Goal: Find specific page/section: Locate a particular part of the current website

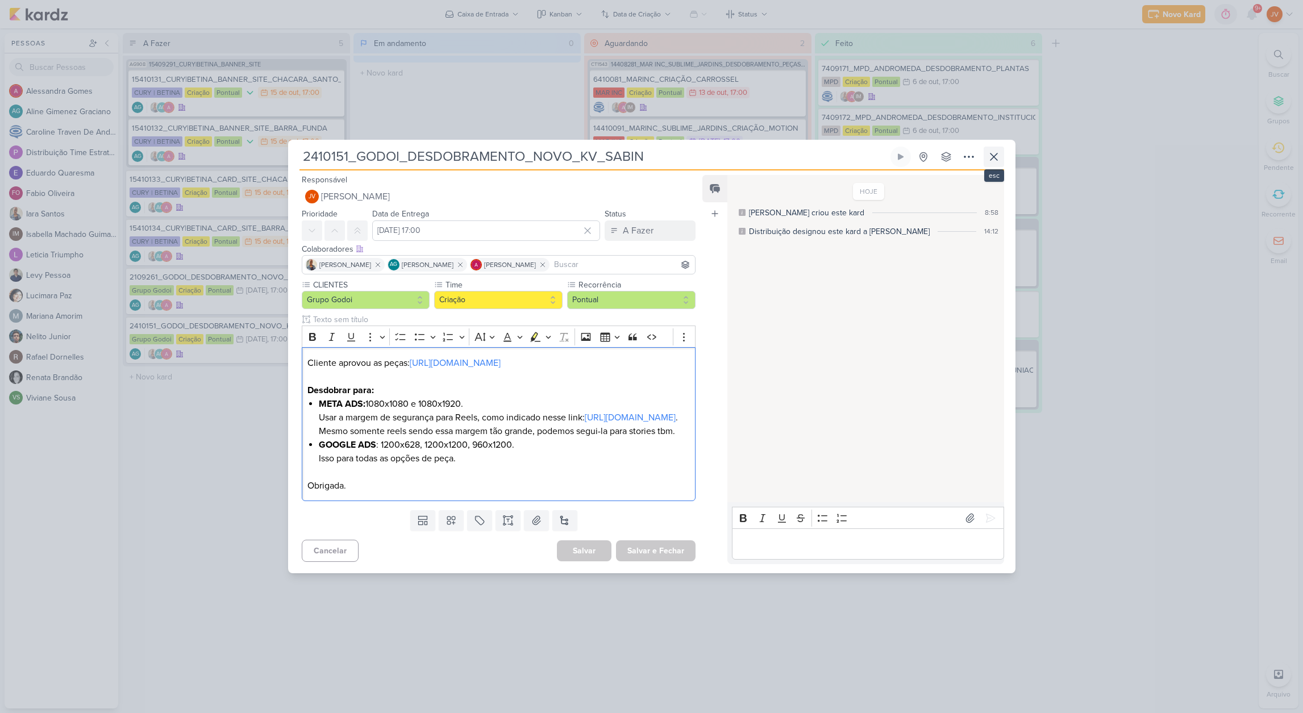
click at [998, 150] on icon at bounding box center [994, 157] width 14 height 14
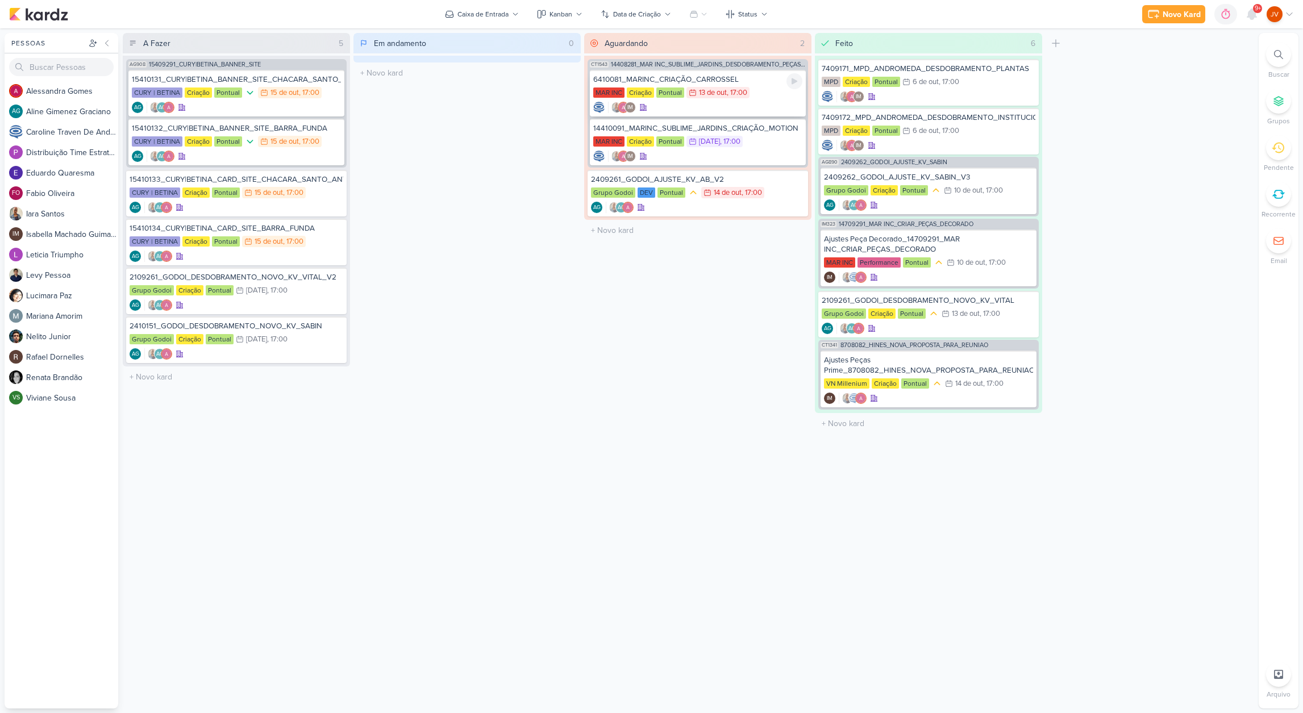
click at [746, 89] on div ", 17:00" at bounding box center [737, 92] width 20 height 7
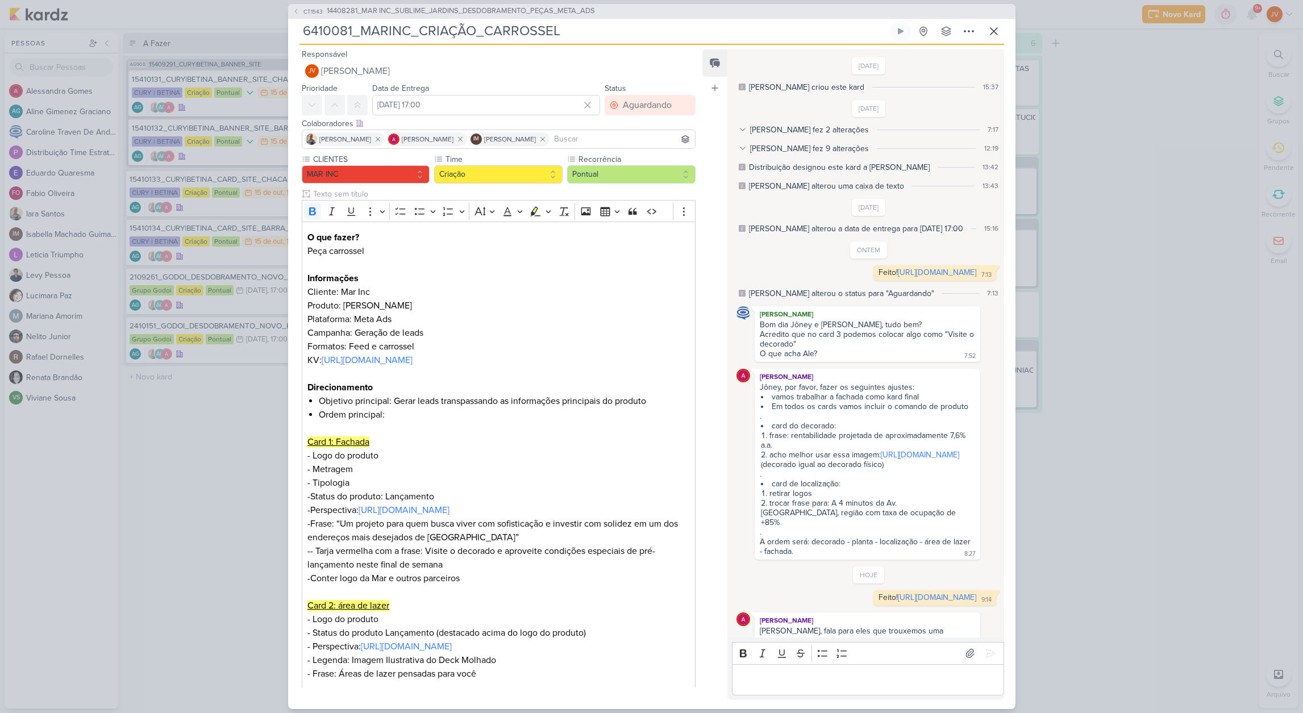
scroll to position [102, 0]
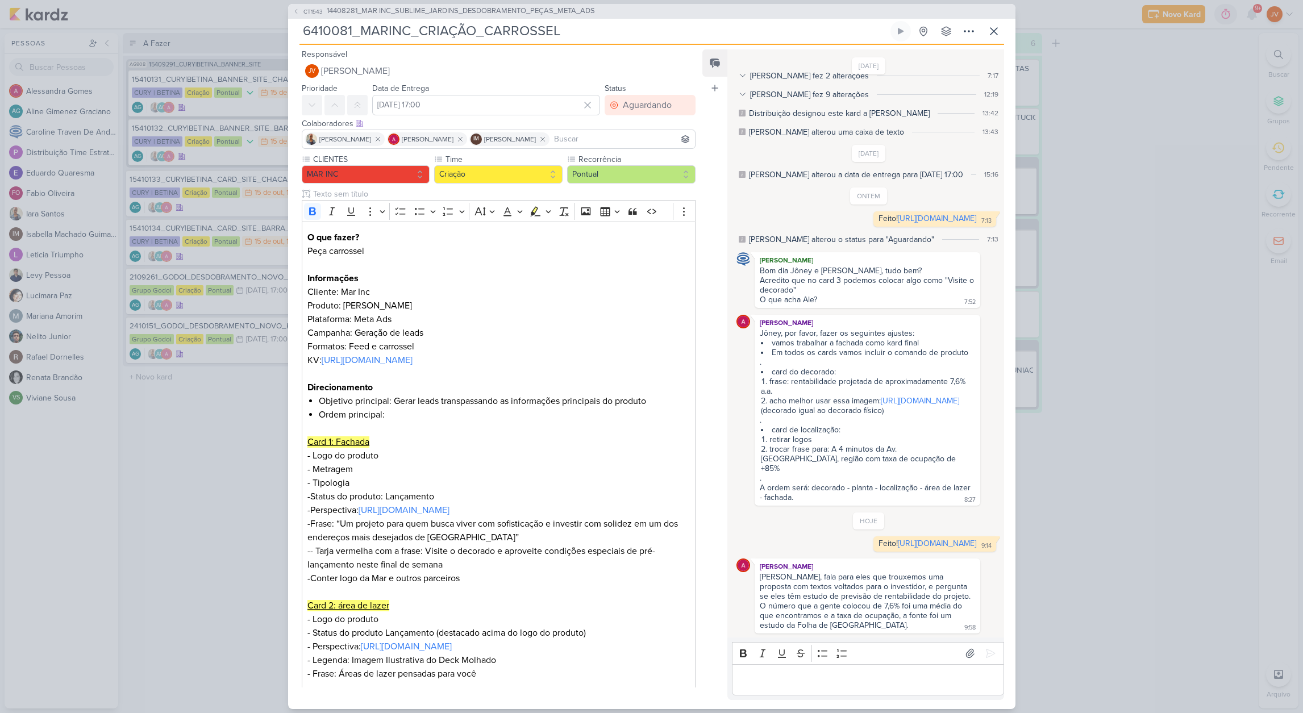
click at [1192, 248] on div "CT1543 14408281_MAR INC_SUBLIME_JARDINS_DESDOBRAMENTO_PEÇAS_META_ADS 6410081_MA…" at bounding box center [651, 356] width 1303 height 713
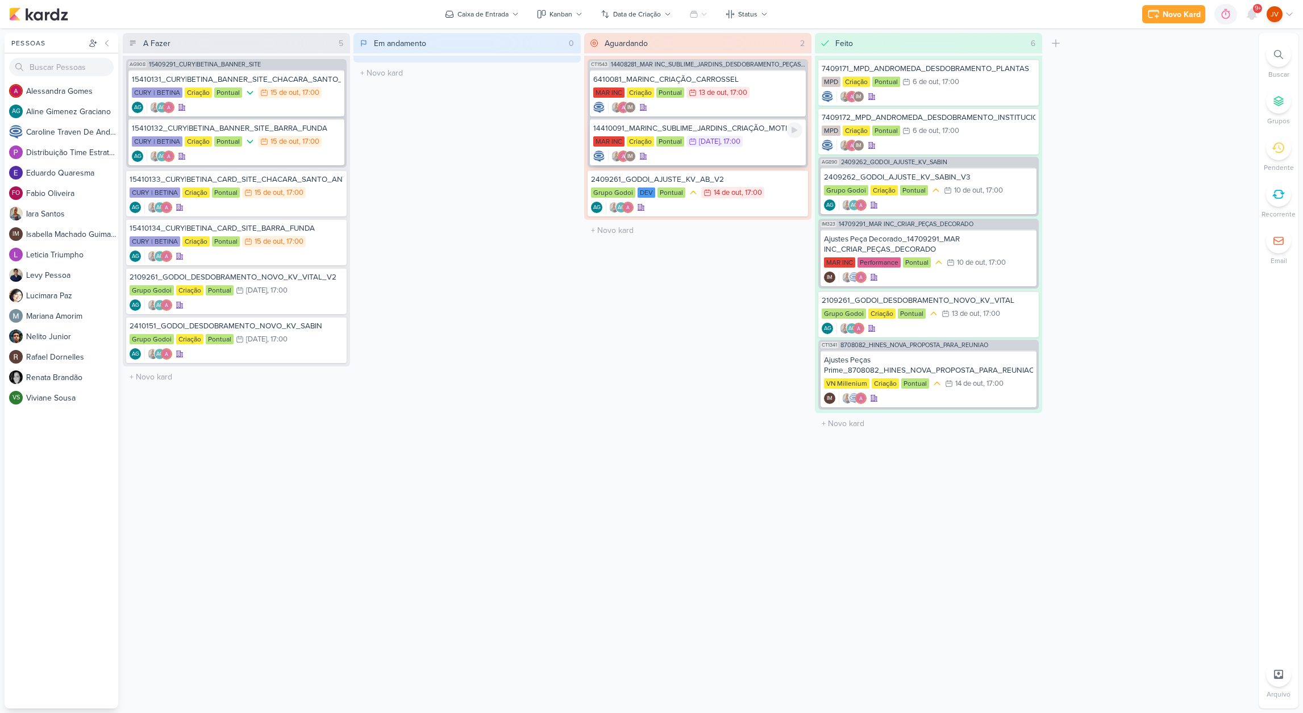
click at [713, 134] on div "14410091_MARINC_SUBLIME_JARDINS_CRIAÇÃO_MOTION MAR INC Criação Pontual 16/10 16…" at bounding box center [698, 142] width 216 height 47
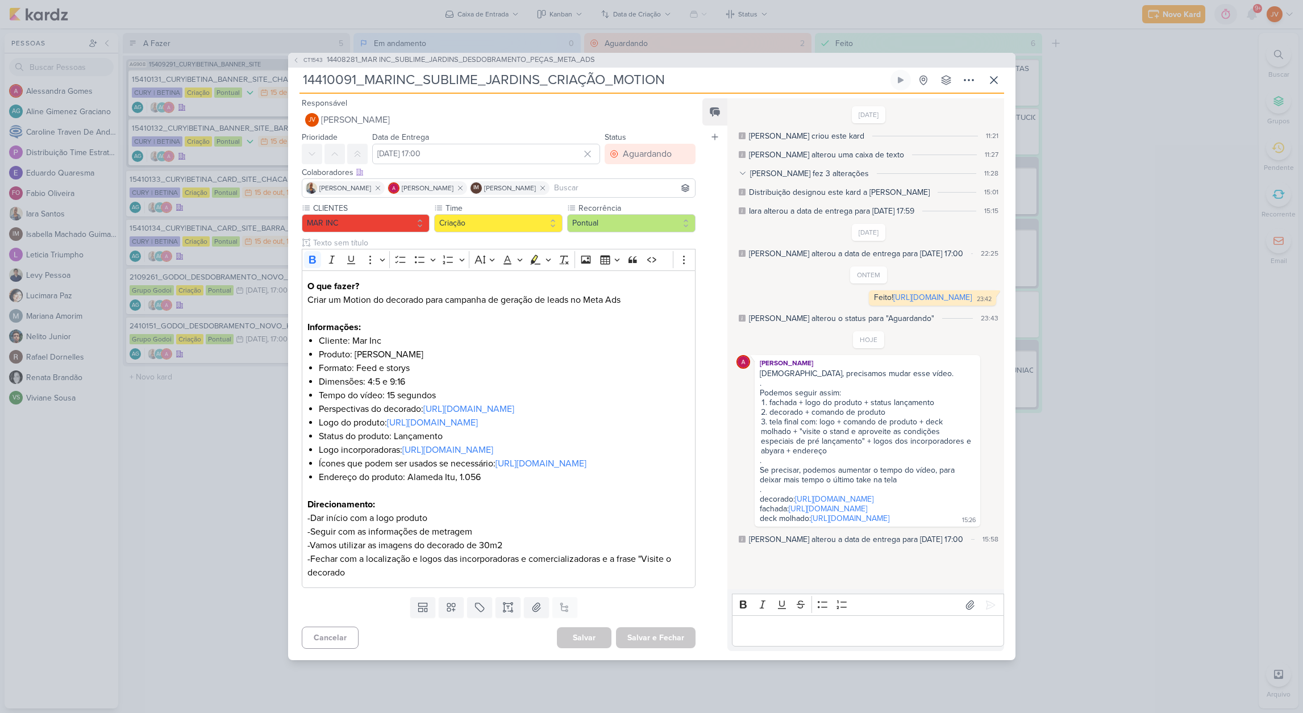
click at [778, 647] on div "Editor editing area: main" at bounding box center [868, 630] width 272 height 31
drag, startPoint x: 778, startPoint y: 667, endPoint x: 786, endPoint y: 671, distance: 8.7
click at [778, 647] on div "Editor editing area: main" at bounding box center [868, 630] width 272 height 31
click at [792, 638] on p "Editor editing area: main" at bounding box center [868, 631] width 260 height 14
click at [774, 638] on p "Teria possibilidade pra outros jobs de definirem a estrutura do vídeo antes de …" at bounding box center [868, 617] width 260 height 41
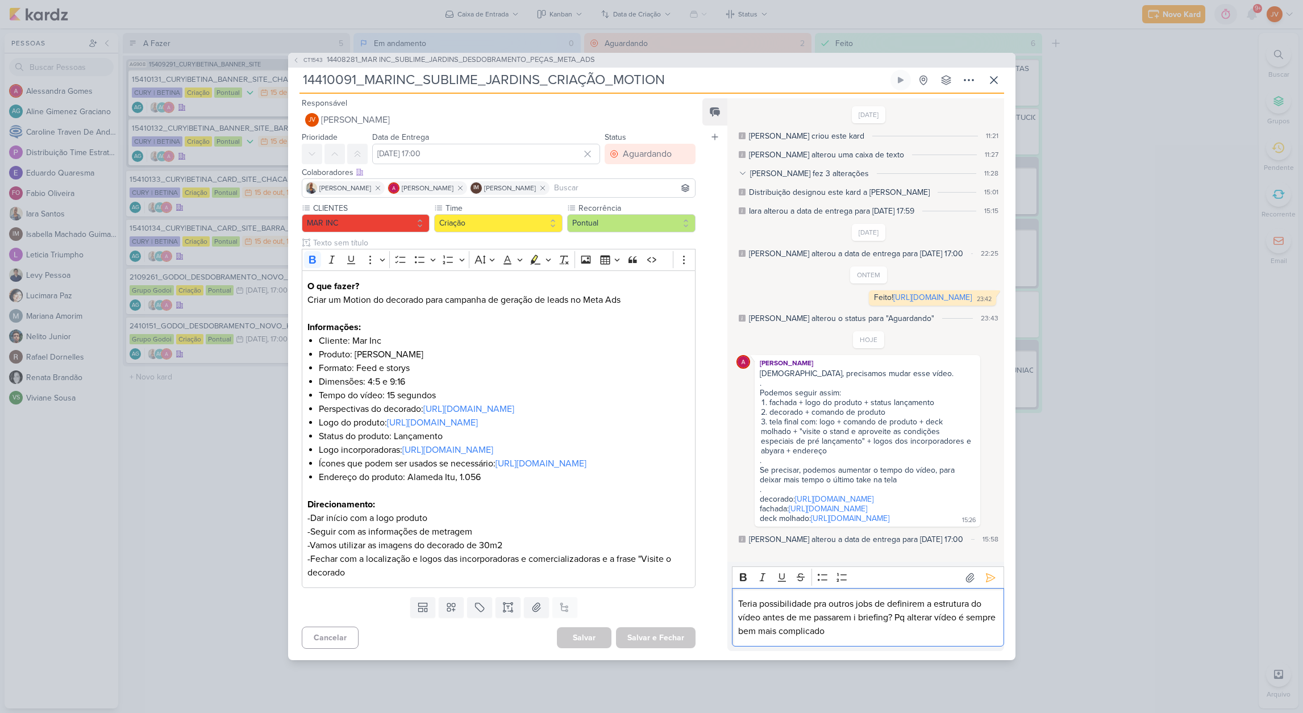
click at [887, 638] on p "Teria possibilidade pra outros jobs de definirem a estrutura do vídeo antes de …" at bounding box center [868, 617] width 260 height 41
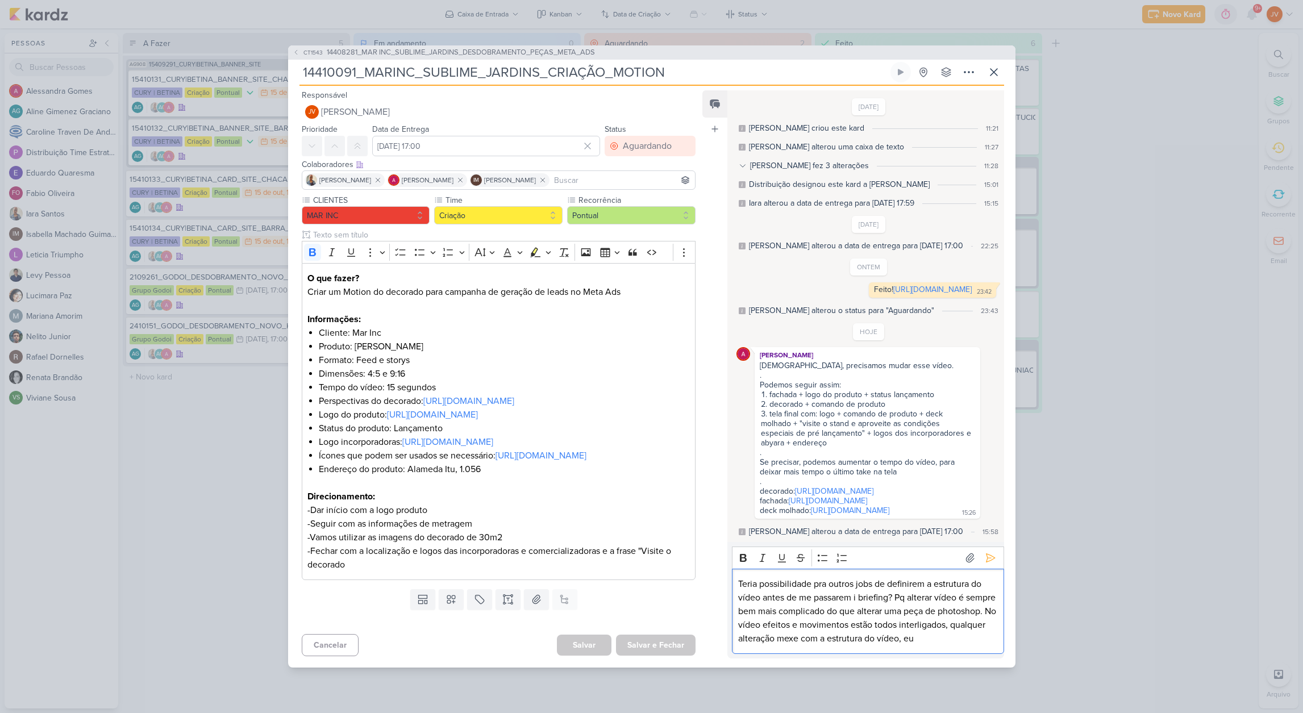
click at [990, 646] on p "Teria possibilidade pra outros jobs de definirem a estrutura do vídeo antes de …" at bounding box center [868, 611] width 260 height 68
click at [799, 646] on p "Teria possibilidade pra outros jobs de definirem a estrutura do vídeo antes de …" at bounding box center [868, 611] width 260 height 68
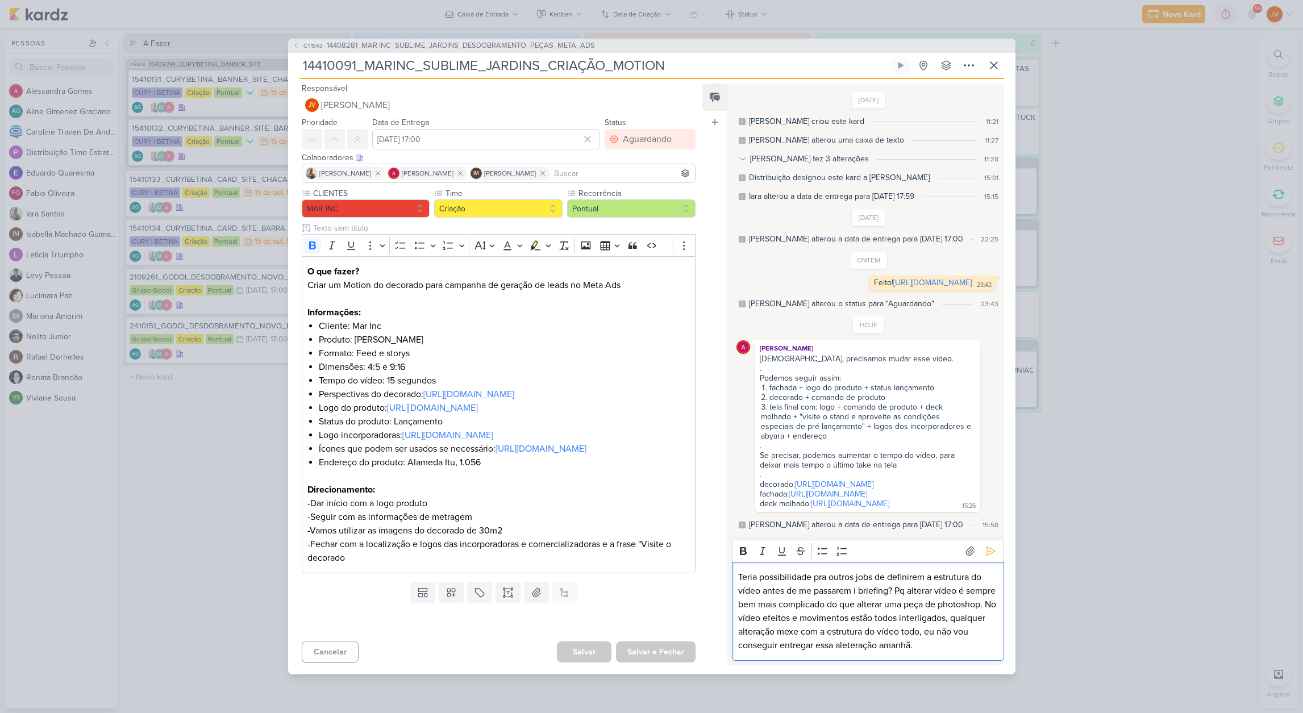
click at [858, 628] on p "Teria possibilidade pra outros jobs de definirem a estrutura do vídeo antes de …" at bounding box center [868, 612] width 260 height 82
click at [819, 652] on p "Teria possibilidade pra outros jobs de definirem a estrutura do vídeo antes de …" at bounding box center [868, 612] width 260 height 82
click at [985, 557] on icon at bounding box center [990, 551] width 11 height 11
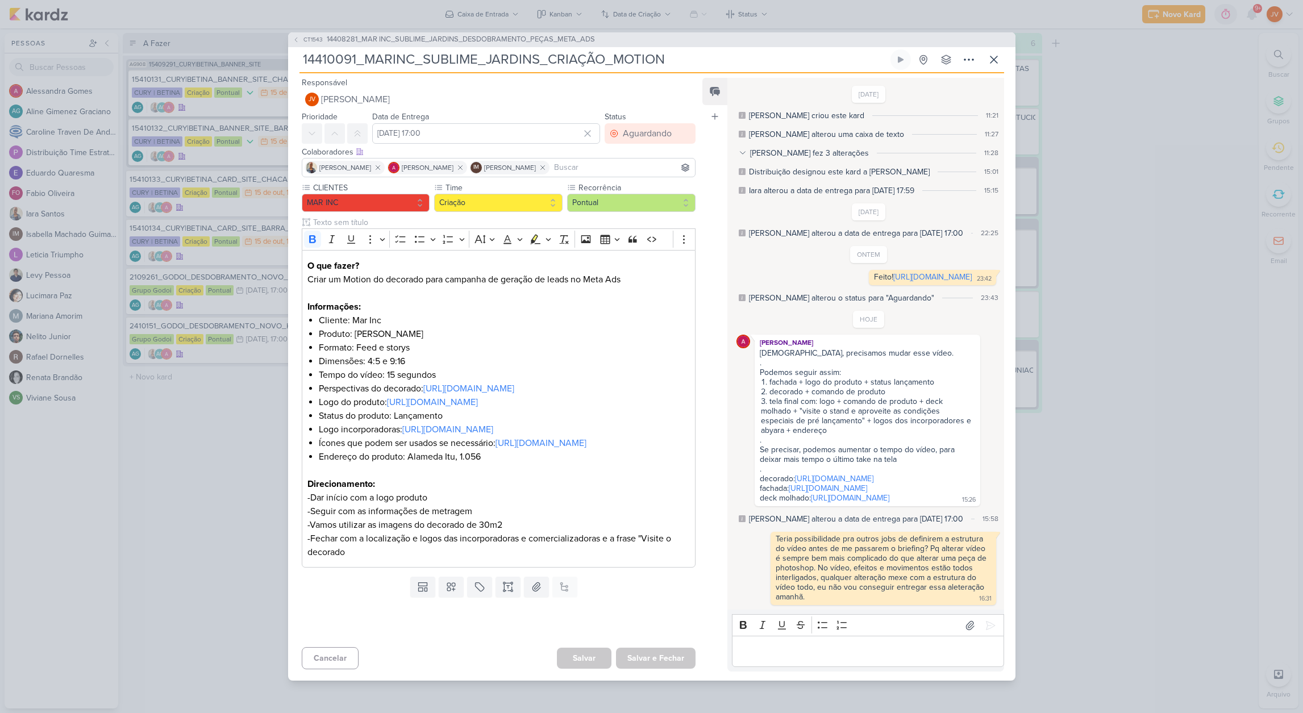
scroll to position [11, 0]
click at [978, 563] on div "Teria possibilidade pra outros jobs de definirem a estrutura do vídeo antes de …" at bounding box center [882, 568] width 213 height 68
click at [837, 659] on p "Editor editing area: main" at bounding box center [868, 652] width 260 height 14
click at [998, 53] on icon at bounding box center [994, 60] width 14 height 14
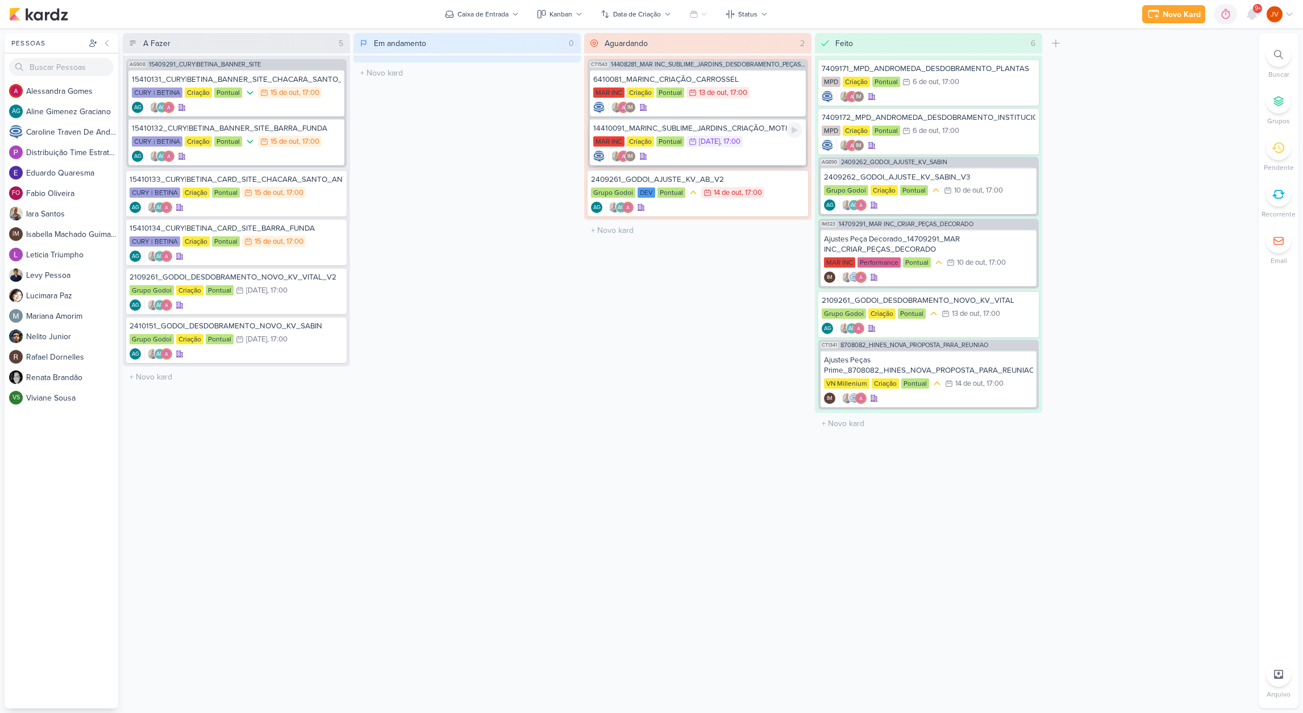
click at [768, 138] on div "MAR INC Criação Pontual 16/10 16 de out , 17:00" at bounding box center [697, 142] width 209 height 13
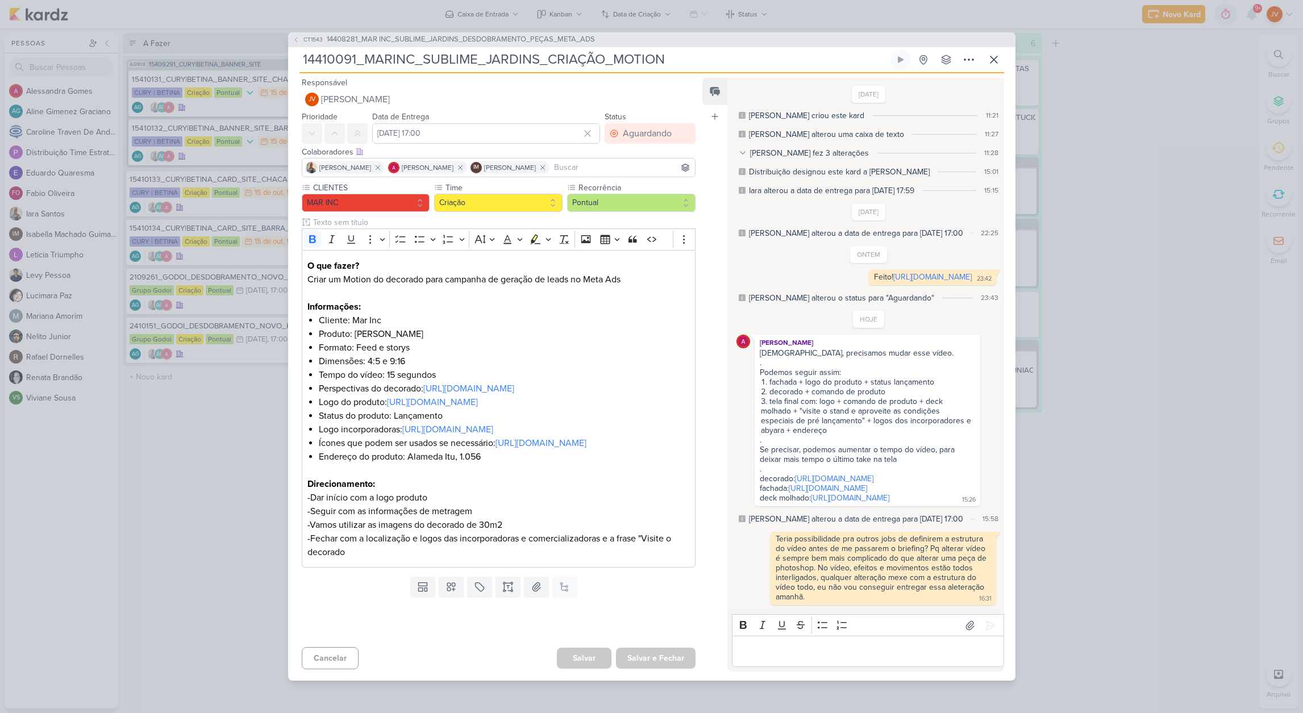
scroll to position [11, 0]
click at [1138, 121] on div "CT1543 14408281_MAR INC_SUBLIME_JARDINS_DESDOBRAMENTO_PEÇAS_META_ADS 14410091_M…" at bounding box center [651, 356] width 1303 height 713
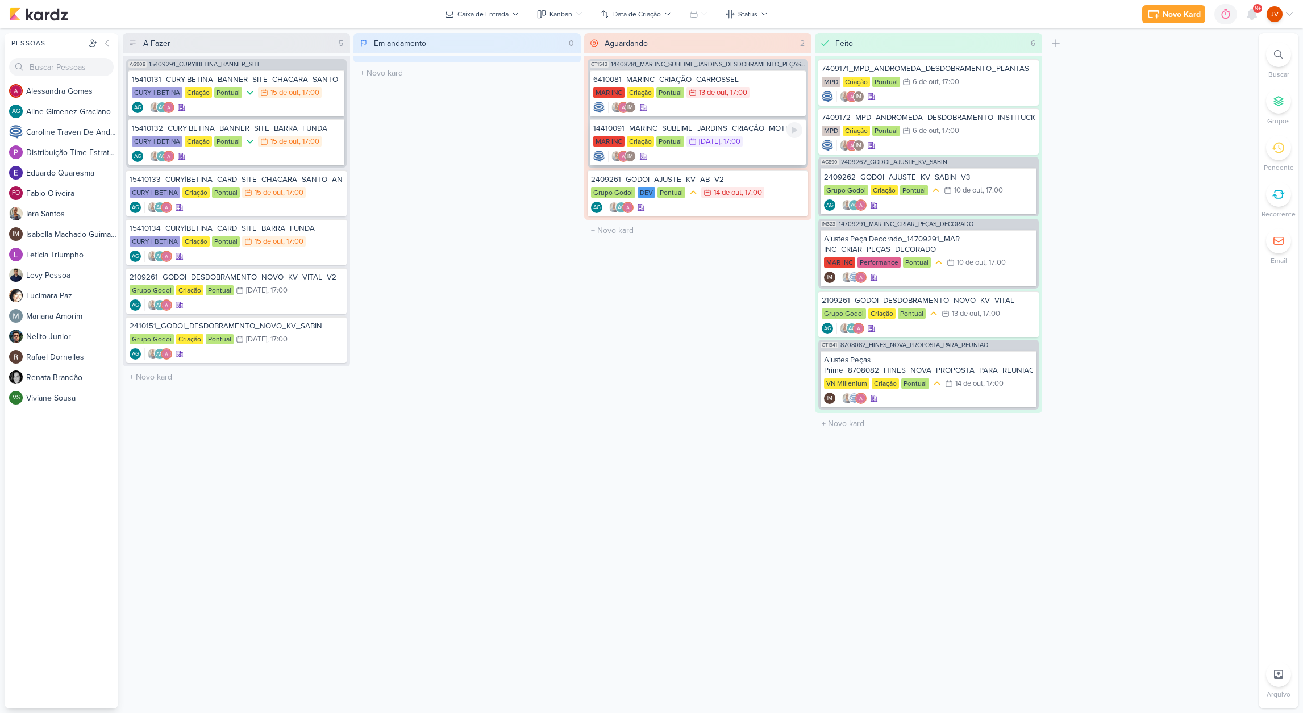
click at [768, 140] on div "MAR INC Criação Pontual 16/10 16 de out , 17:00" at bounding box center [697, 142] width 209 height 13
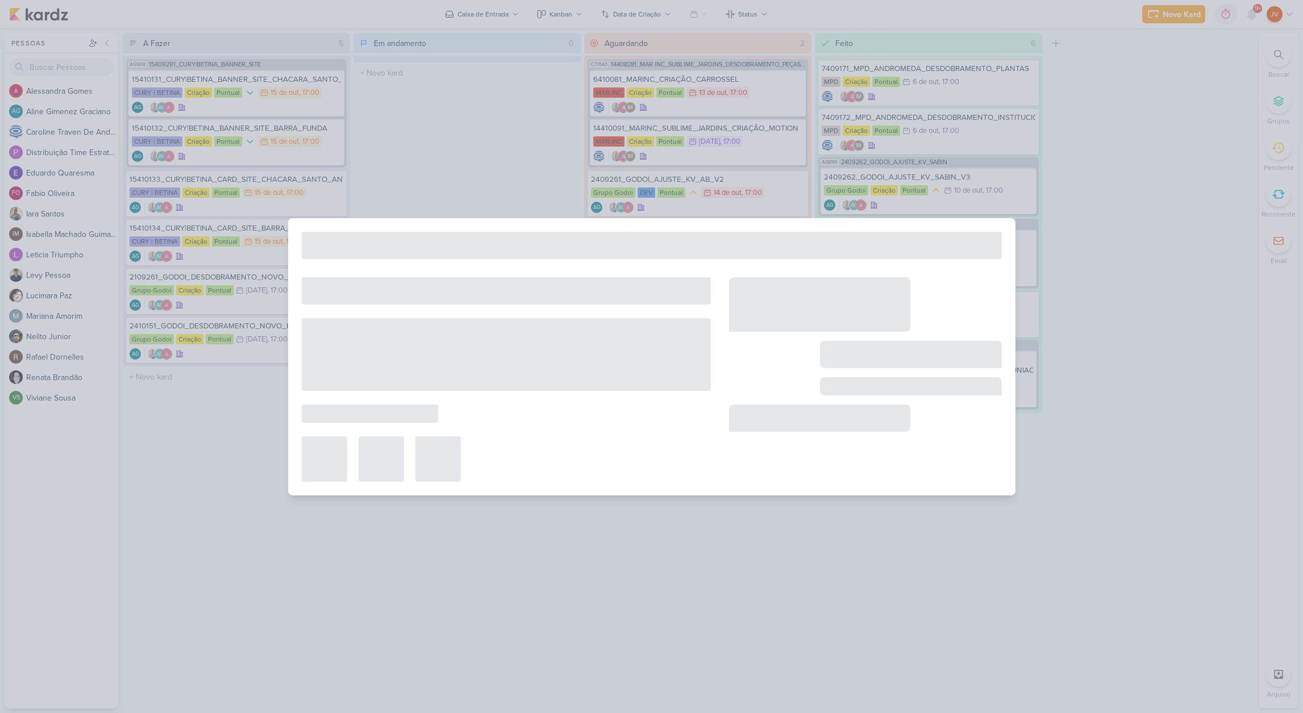
click at [1175, 411] on div at bounding box center [651, 356] width 1303 height 713
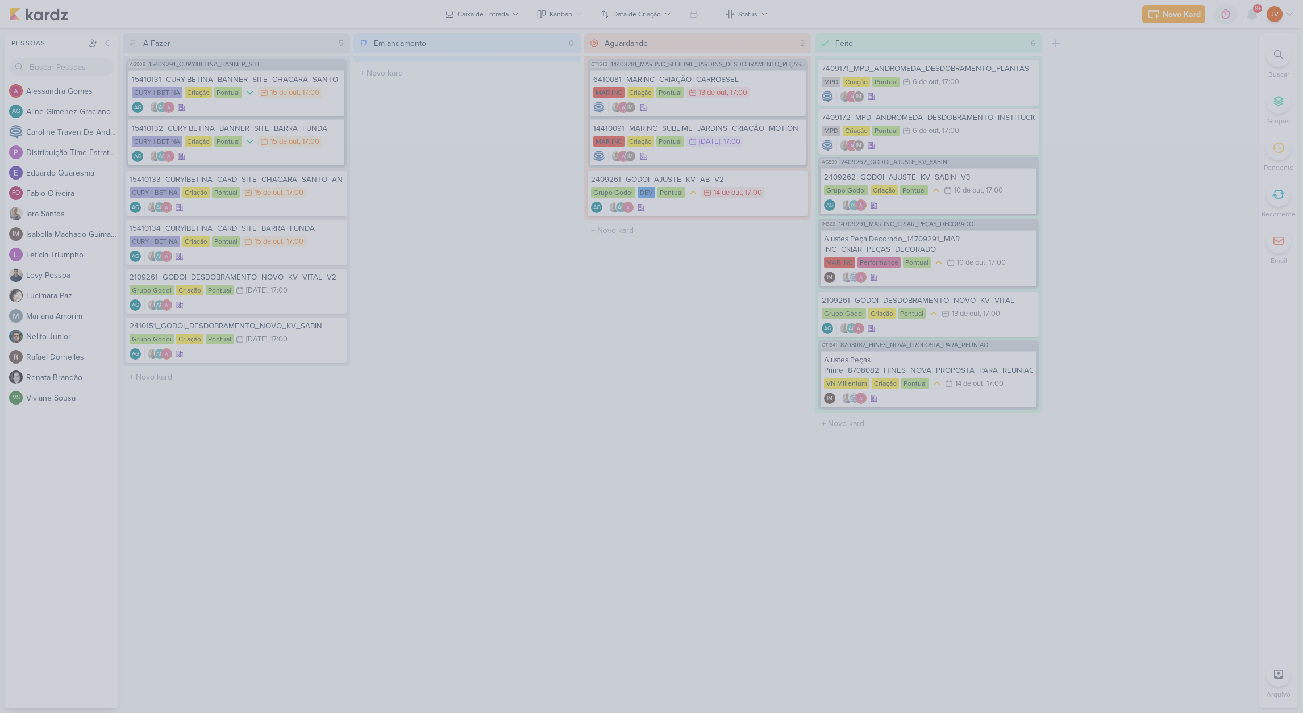
click at [659, 390] on div at bounding box center [651, 356] width 1303 height 713
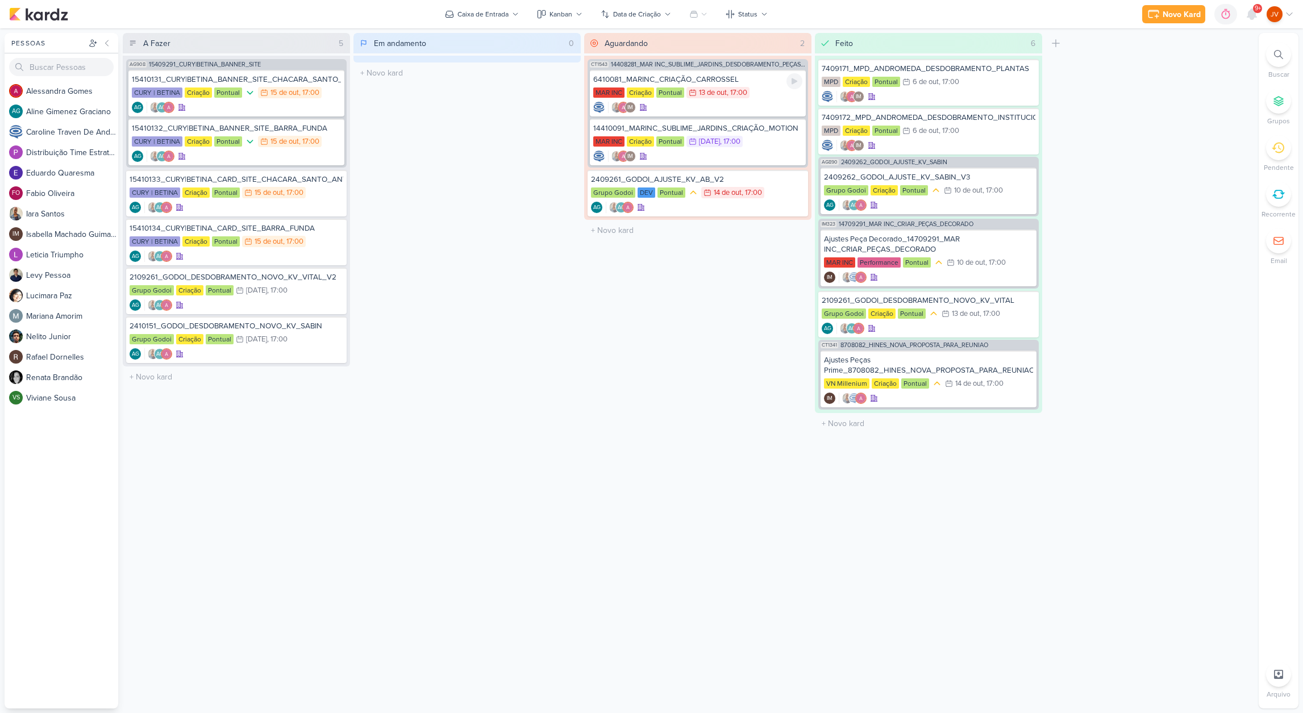
click at [730, 85] on div "6410081_MARINC_CRIAÇÃO_CARROSSEL MAR INC Criação Pontual 13/10 [DATE] 17:00 IM" at bounding box center [698, 93] width 216 height 47
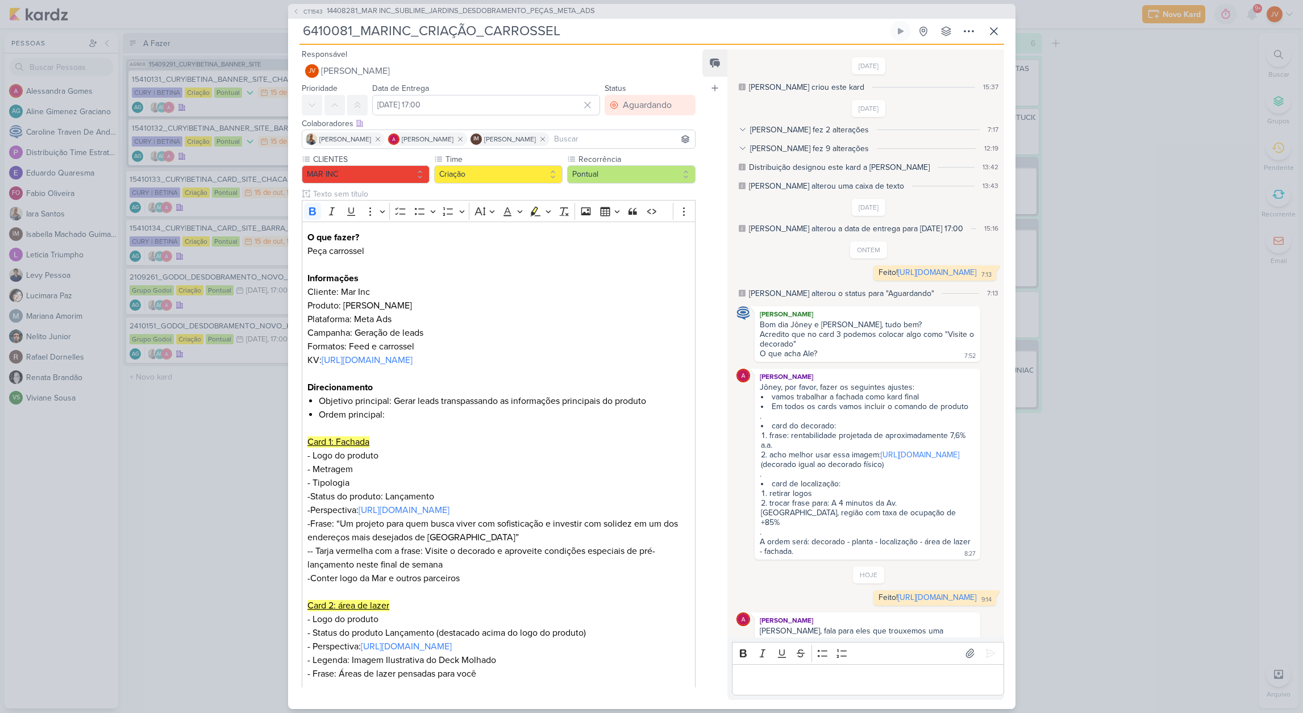
scroll to position [102, 0]
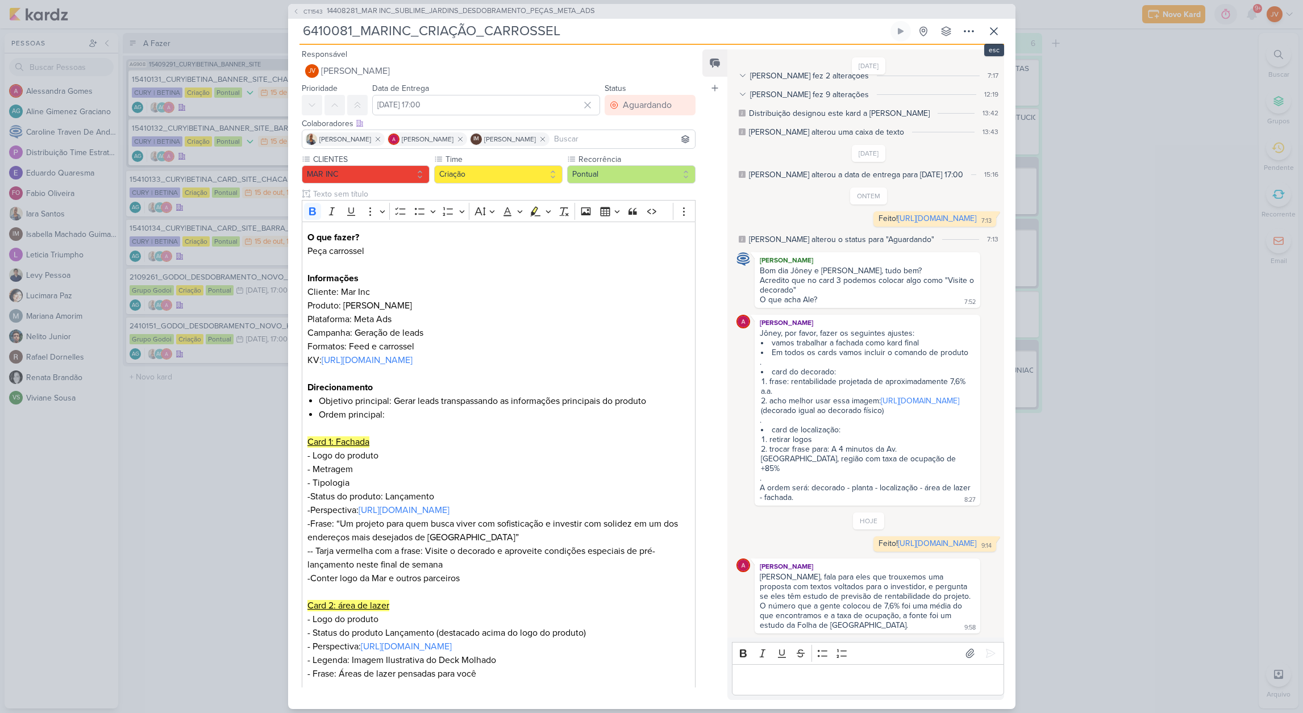
click at [992, 29] on icon at bounding box center [994, 31] width 14 height 14
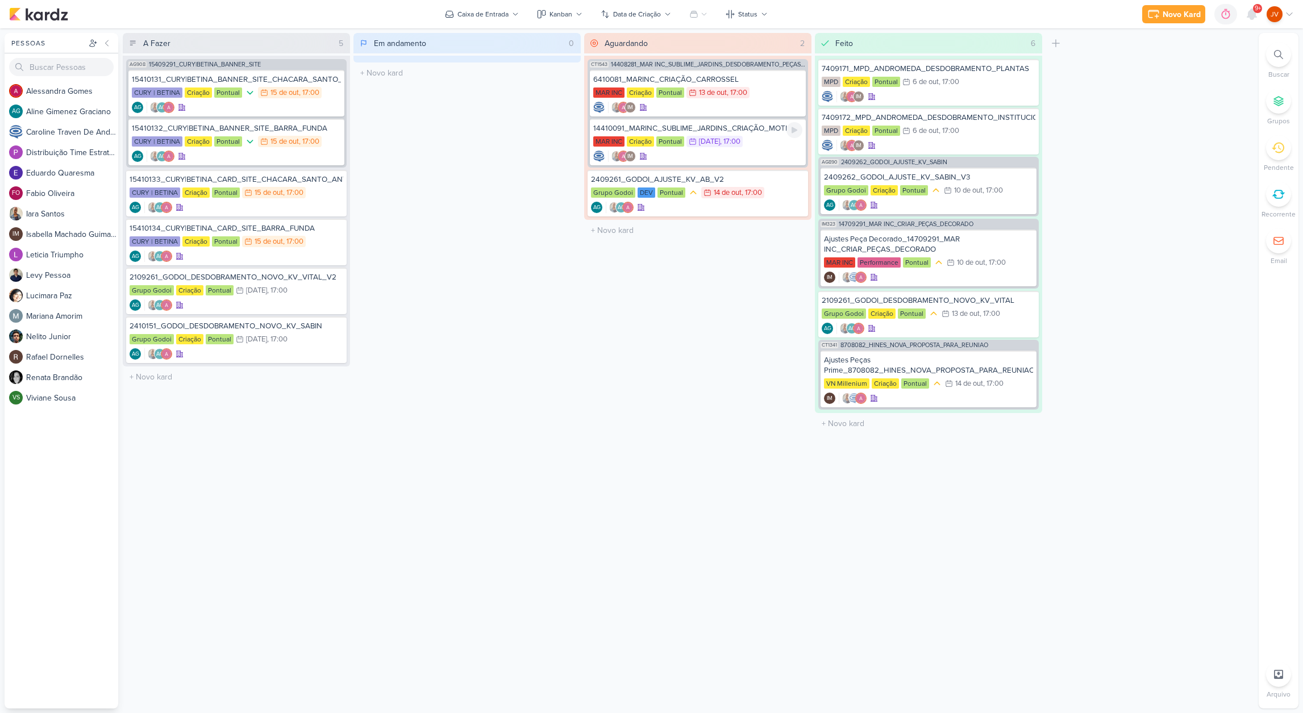
click at [766, 127] on div "14410091_MARINC_SUBLIME_JARDINS_CRIAÇÃO_MOTION" at bounding box center [697, 128] width 209 height 10
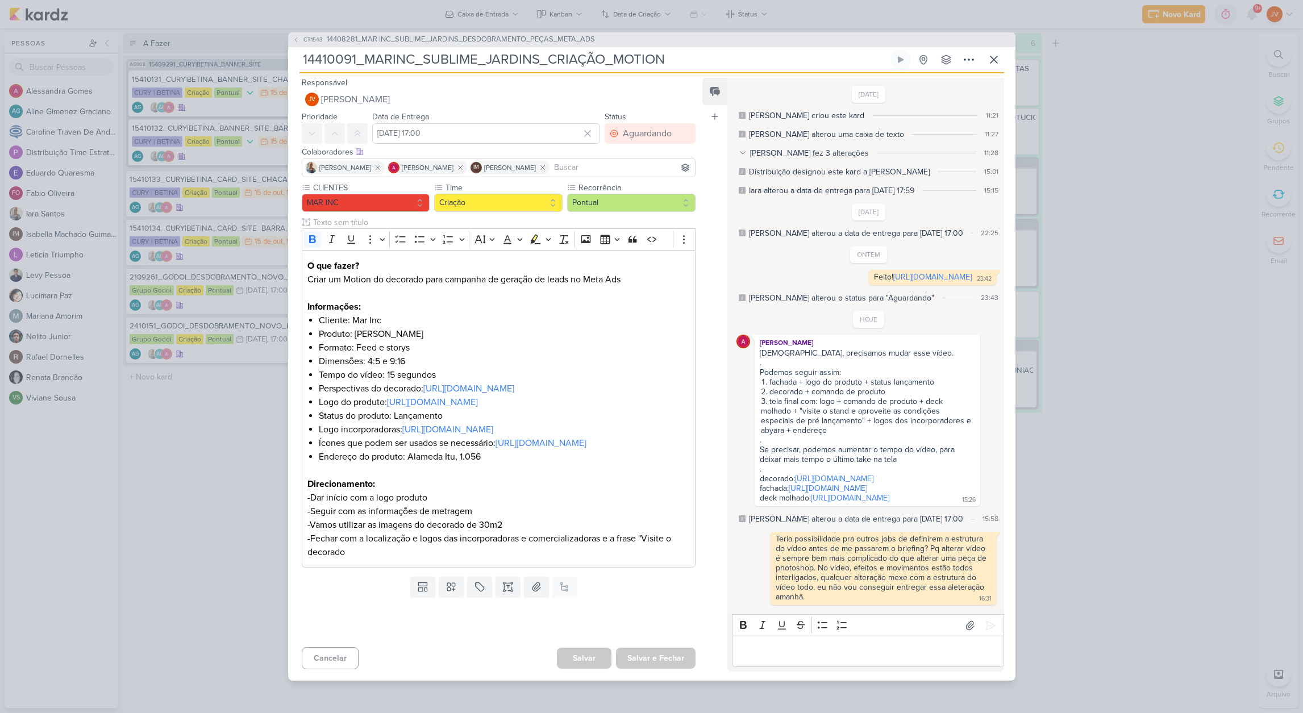
scroll to position [11, 0]
click at [1089, 322] on div "CT1543 14408281_MAR INC_SUBLIME_JARDINS_DESDOBRAMENTO_PEÇAS_META_ADS 14410091_M…" at bounding box center [651, 356] width 1303 height 713
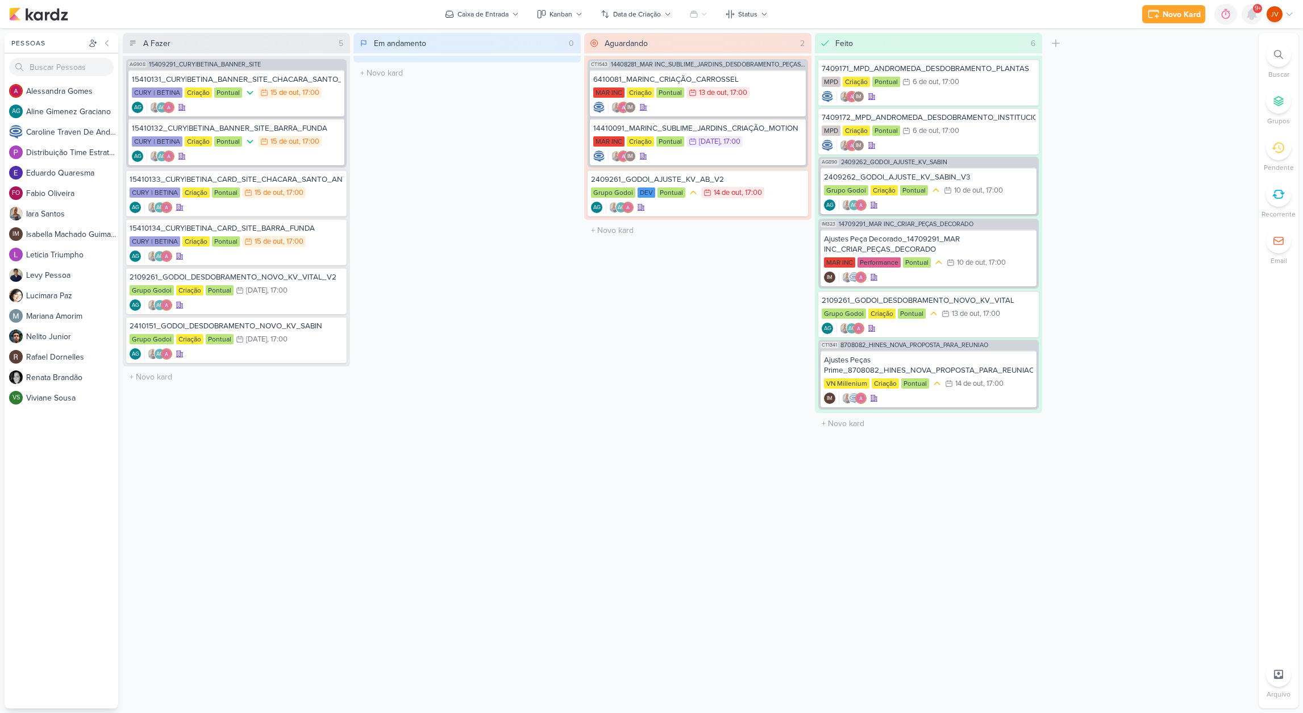
click at [1252, 16] on icon at bounding box center [1251, 14] width 9 height 10
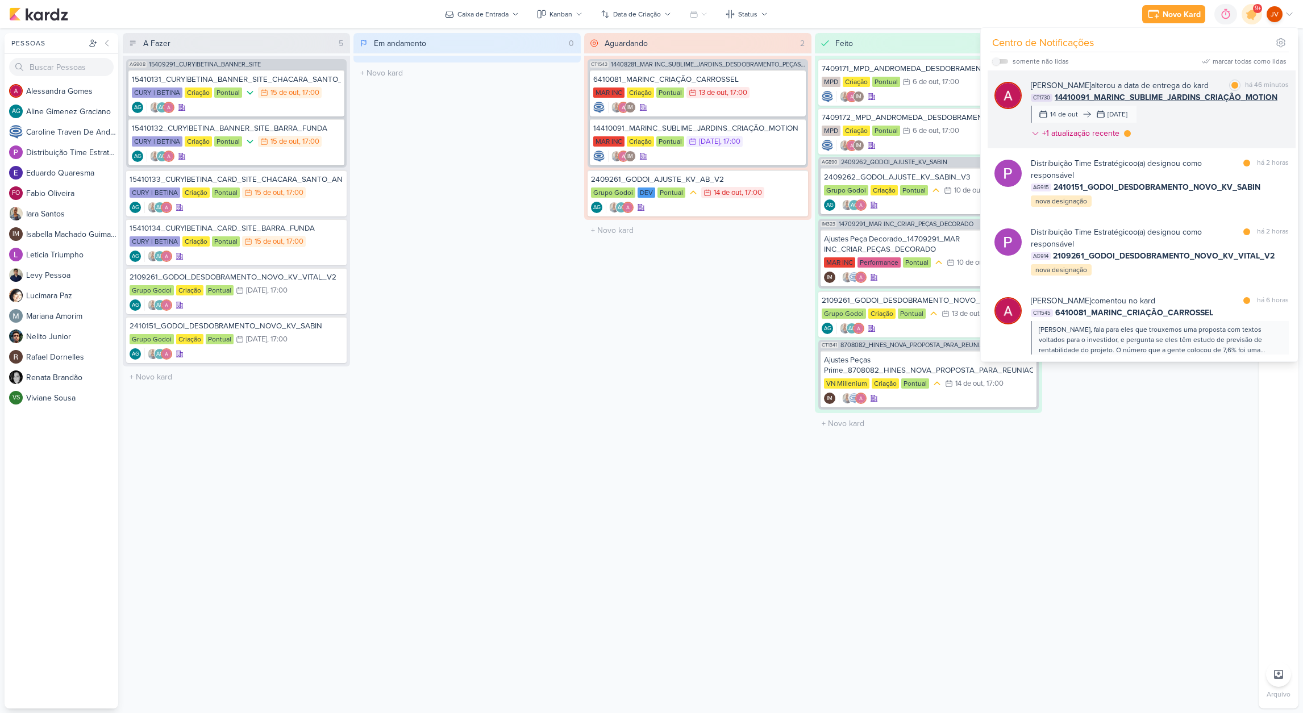
click at [1183, 116] on div "[PERSON_NAME] alterou a data de entrega do kard marcar como lida há 46 minutos …" at bounding box center [1160, 112] width 258 height 64
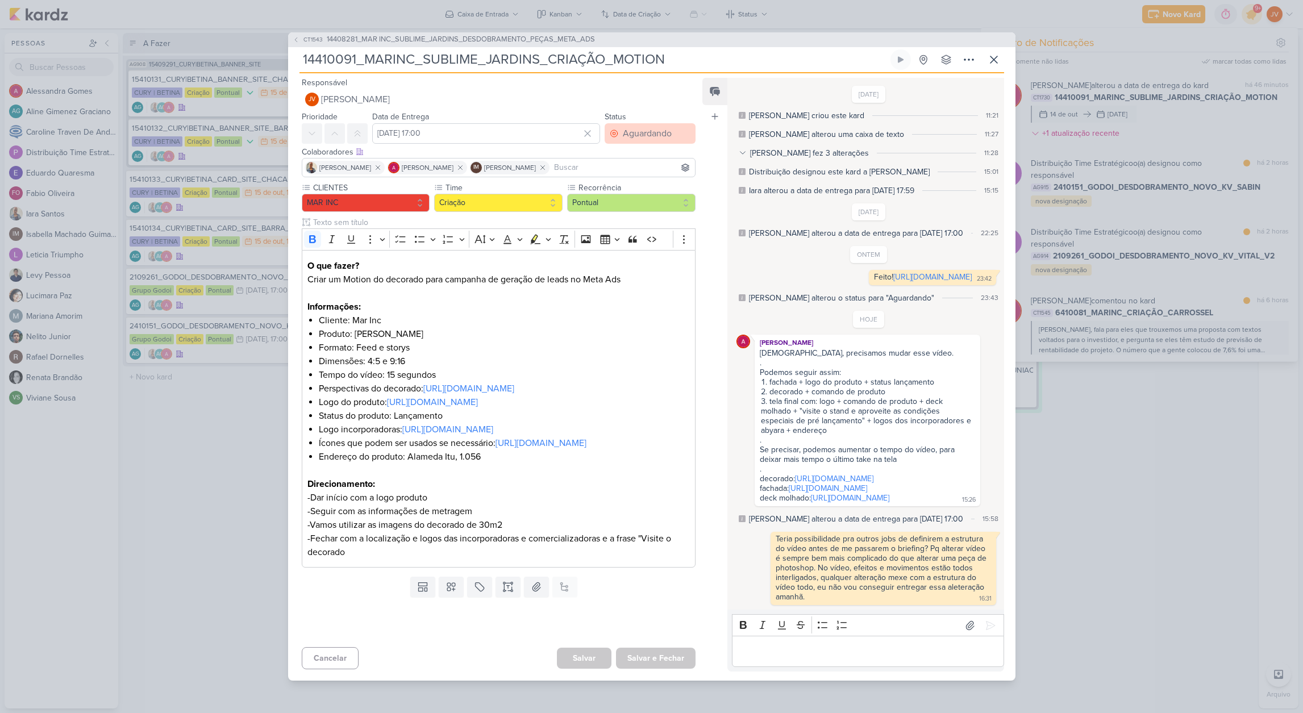
click at [651, 127] on div "Aguardando" at bounding box center [647, 134] width 49 height 14
click at [1172, 486] on div "CT1543 14408281_MAR INC_SUBLIME_JARDINS_DESDOBRAMENTO_PEÇAS_META_ADS 14410091_M…" at bounding box center [651, 356] width 1303 height 713
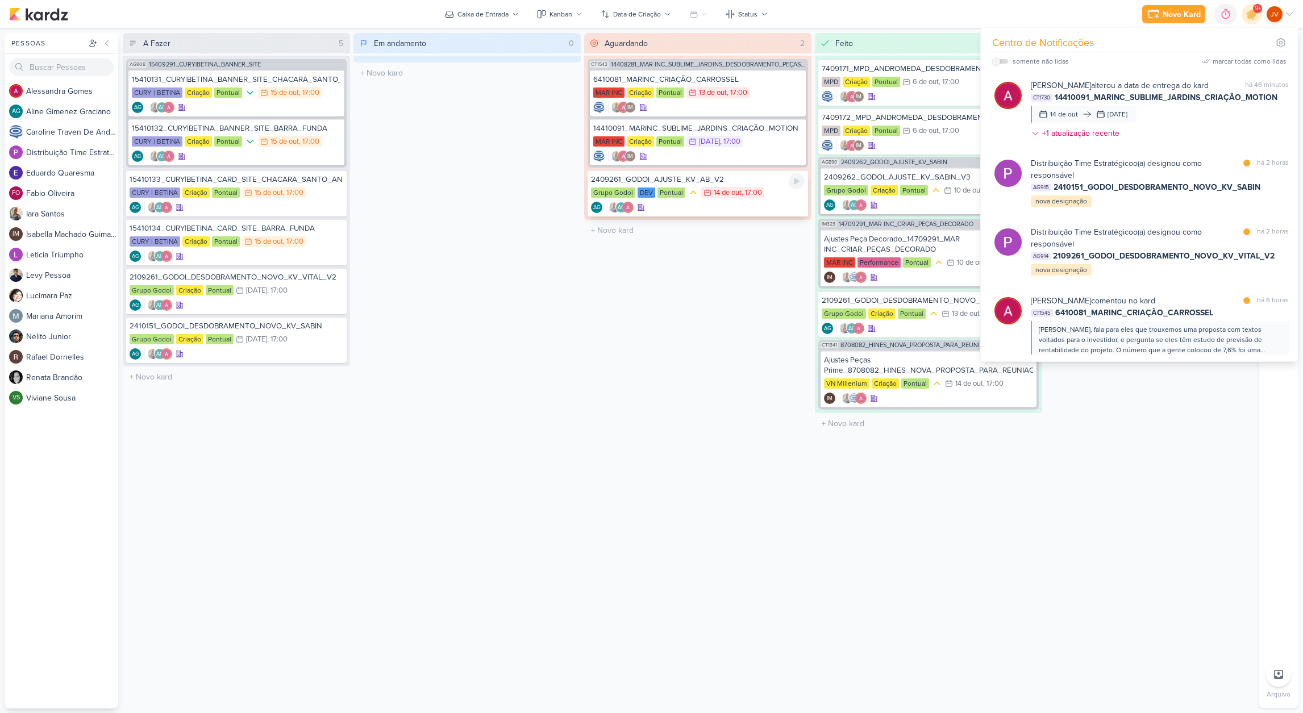
click at [752, 180] on div "2409261_GODOI_AJUSTE_KV_AB_V2" at bounding box center [698, 179] width 214 height 10
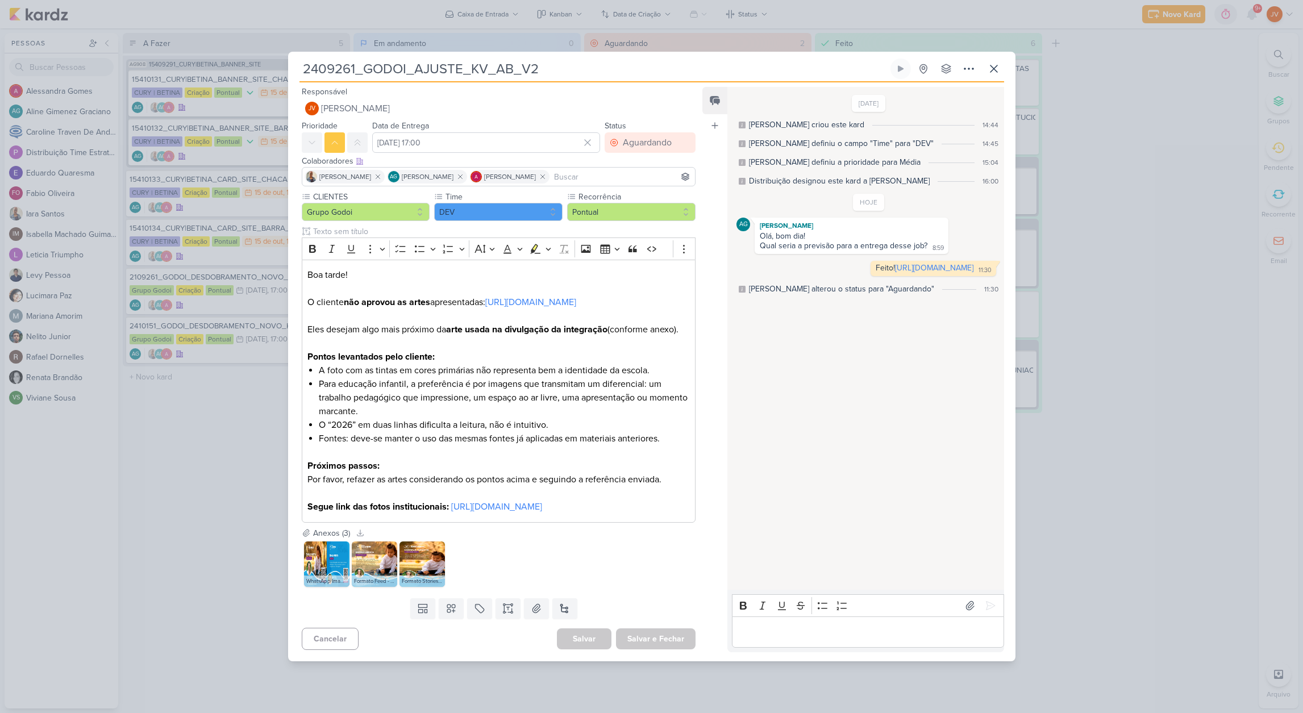
drag, startPoint x: 1125, startPoint y: 371, endPoint x: 1120, endPoint y: 363, distance: 9.2
click at [1123, 368] on div "2409261_GODOI_AJUSTE_KV_AB_V2 Criado por [PERSON_NAME]" at bounding box center [651, 356] width 1303 height 713
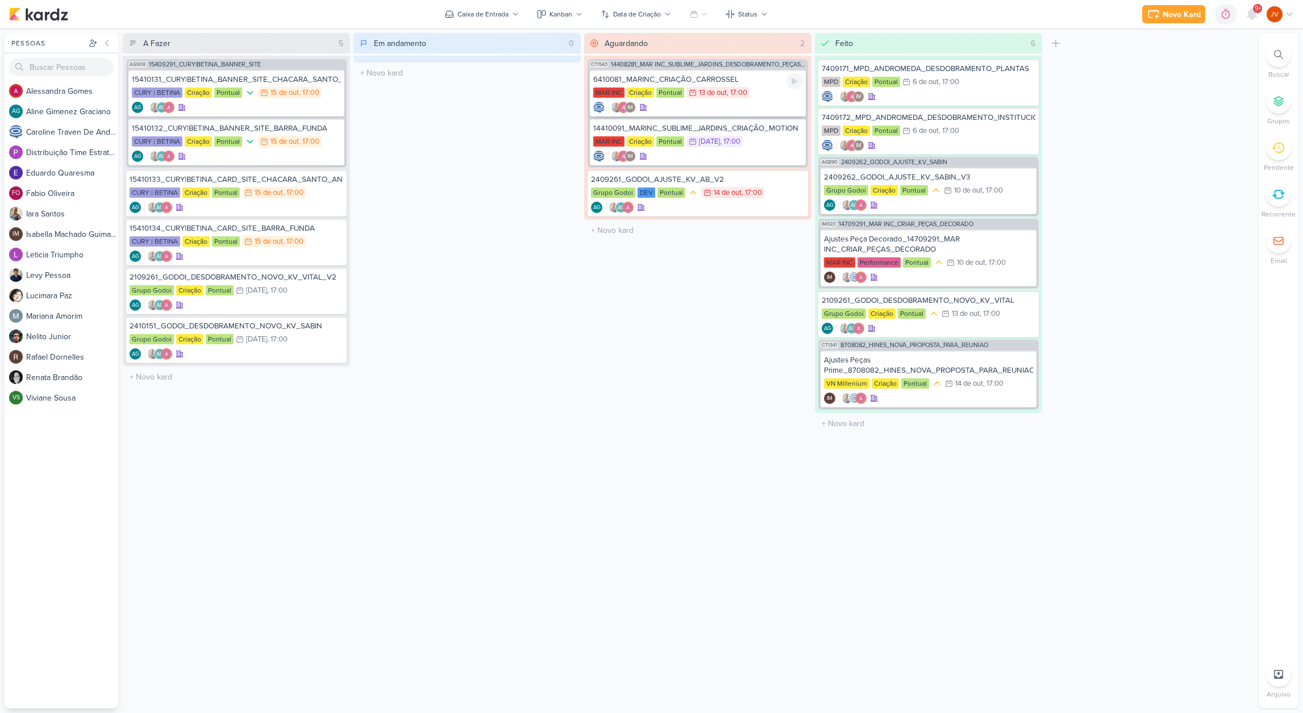
click at [738, 80] on div "6410081_MARINC_CRIAÇÃO_CARROSSEL" at bounding box center [697, 79] width 209 height 10
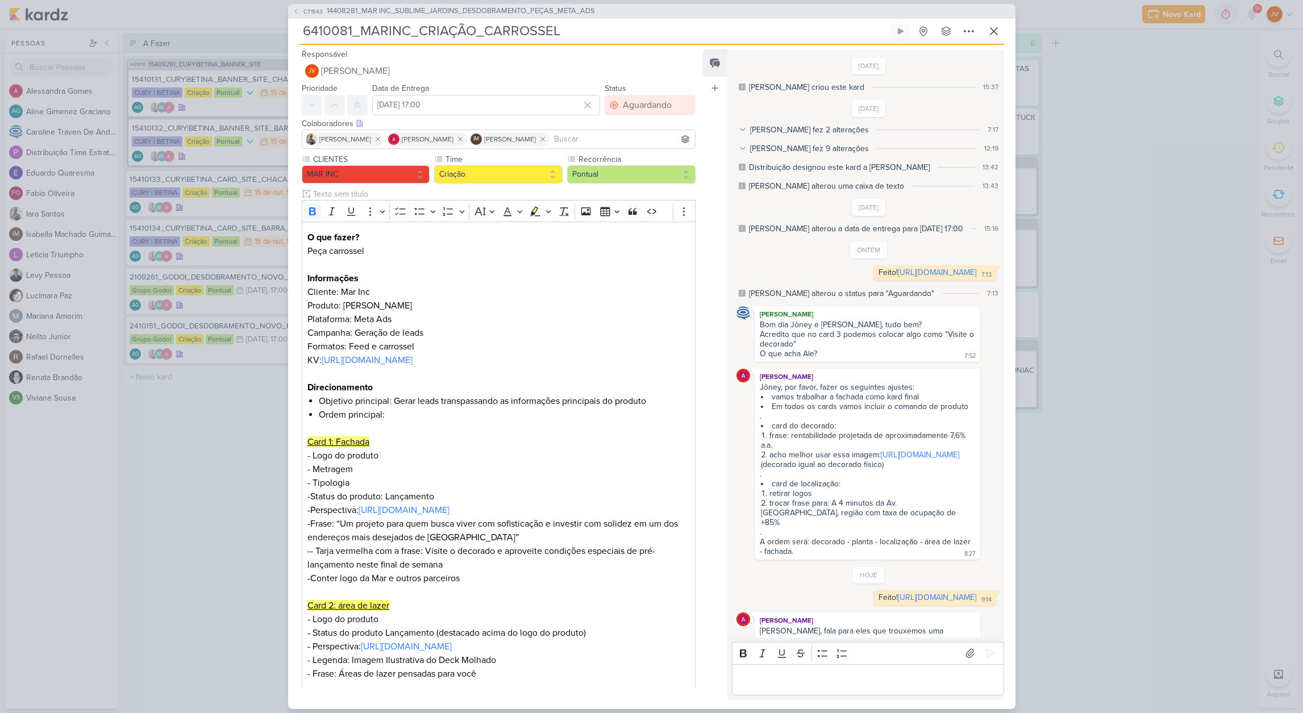
scroll to position [102, 0]
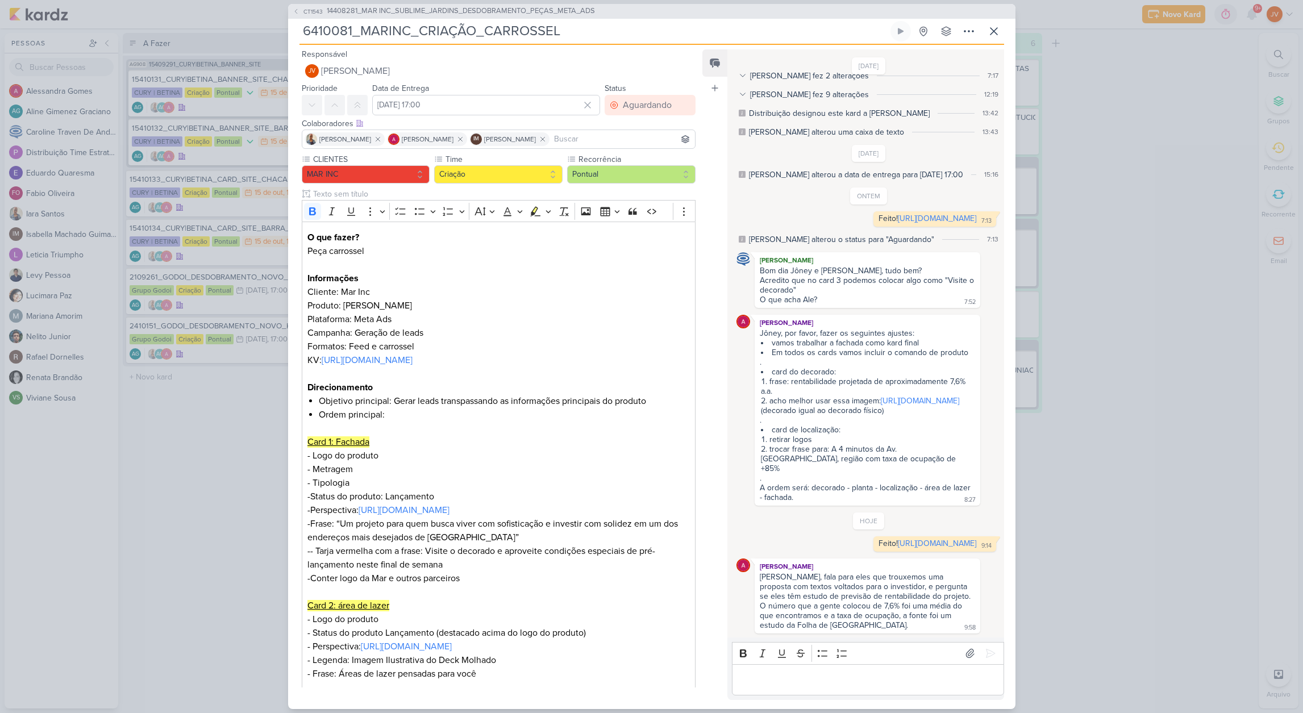
click at [211, 510] on div "CT1543 14408281_MAR INC_SUBLIME_JARDINS_DESDOBRAMENTO_PEÇAS_META_ADS 6410081_MA…" at bounding box center [651, 356] width 1303 height 713
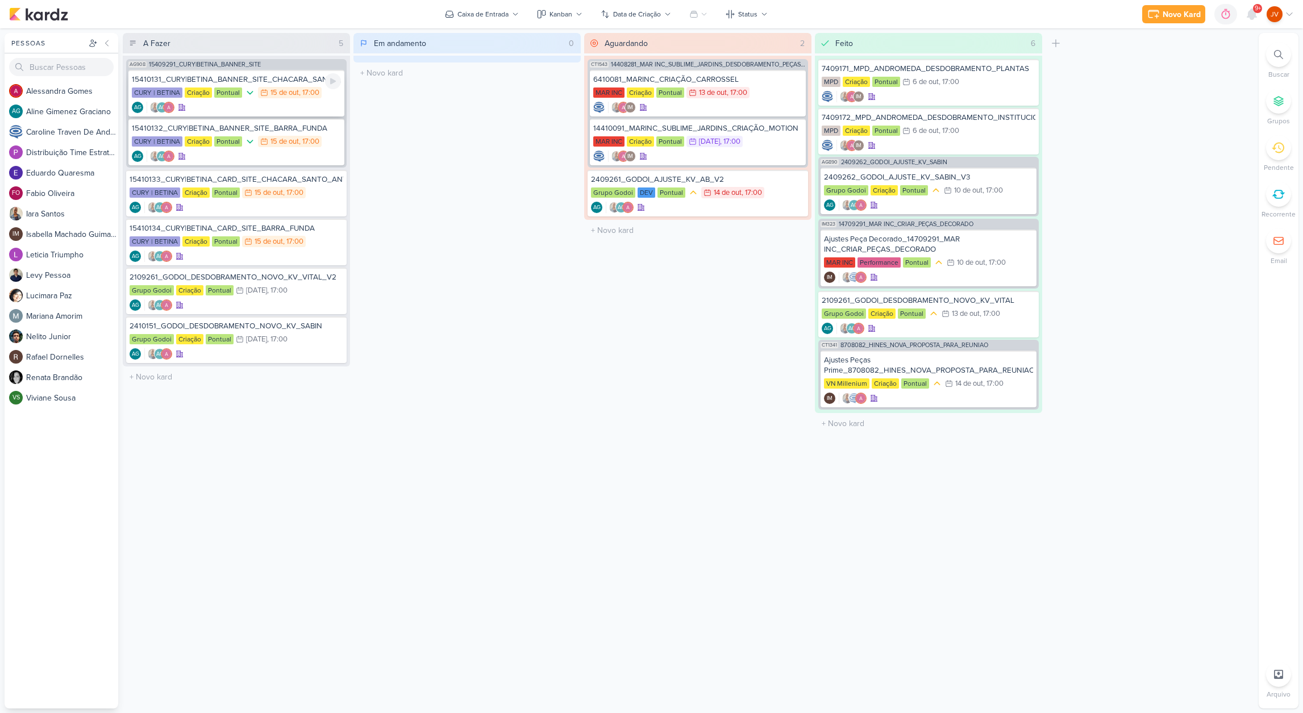
click at [279, 78] on div "15410131_CURY|BETINA_BANNER_SITE_CHACARA_SANTO_ANTONIO" at bounding box center [236, 79] width 209 height 10
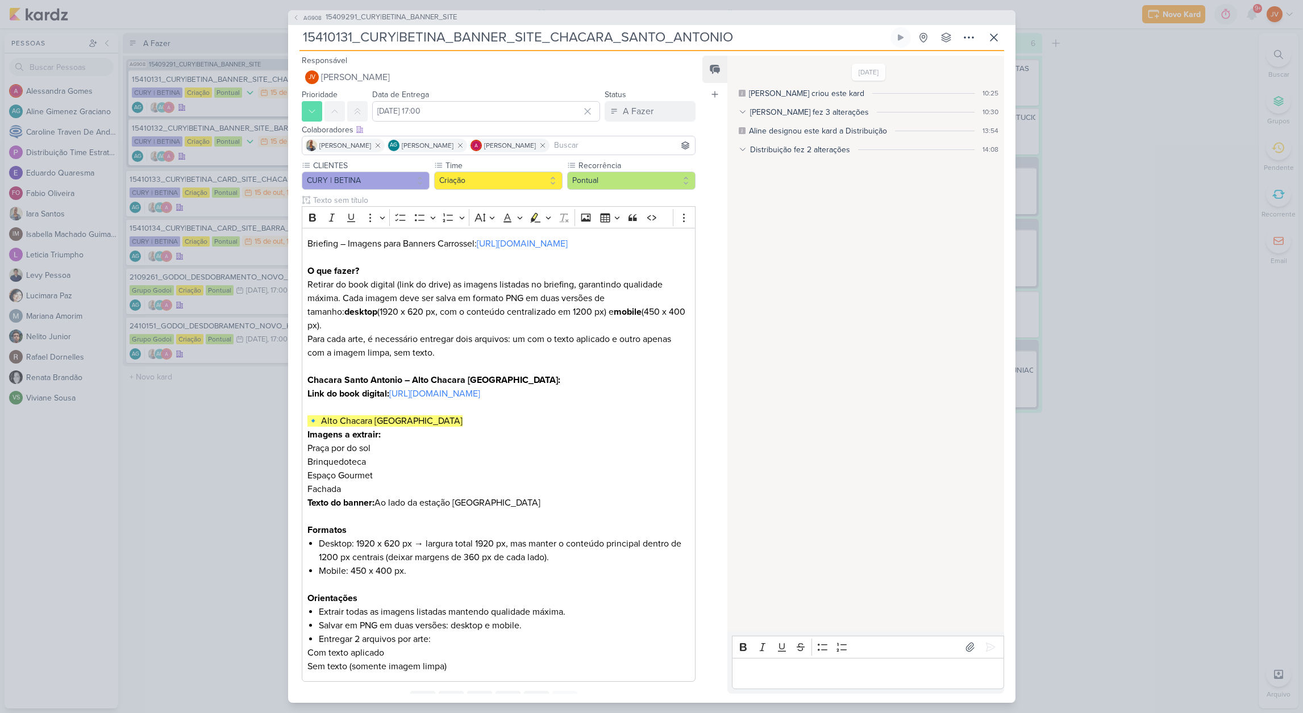
click at [238, 540] on div "AG908 15409291_CURY|BETINA_BANNER_SITE 15410131_CURY|BETINA_BANNER_SITE_CHACARA…" at bounding box center [651, 356] width 1303 height 713
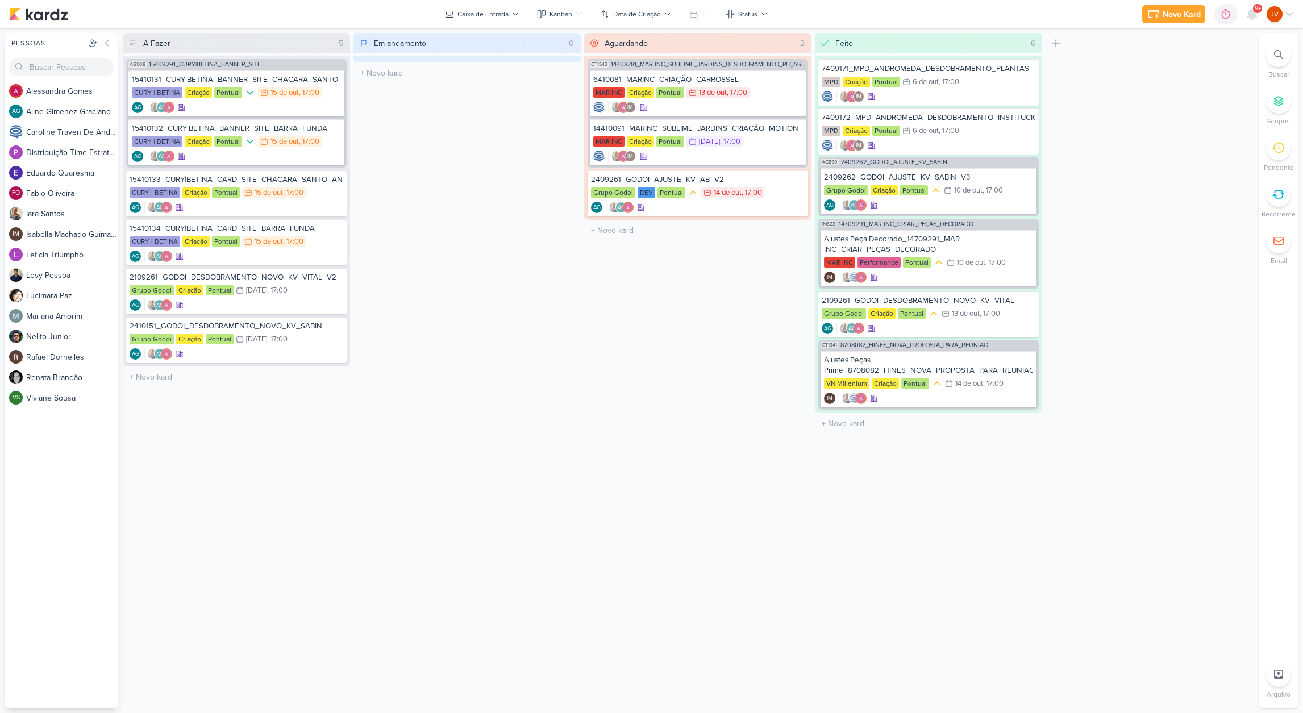
click at [238, 540] on div "A Fazer 5 Mover Para Esquerda Mover Para Direita [GEOGRAPHIC_DATA] AG908 154092…" at bounding box center [236, 371] width 227 height 676
click at [744, 129] on div "14410091_MARINC_SUBLIME_JARDINS_CRIAÇÃO_MOTION" at bounding box center [697, 128] width 209 height 10
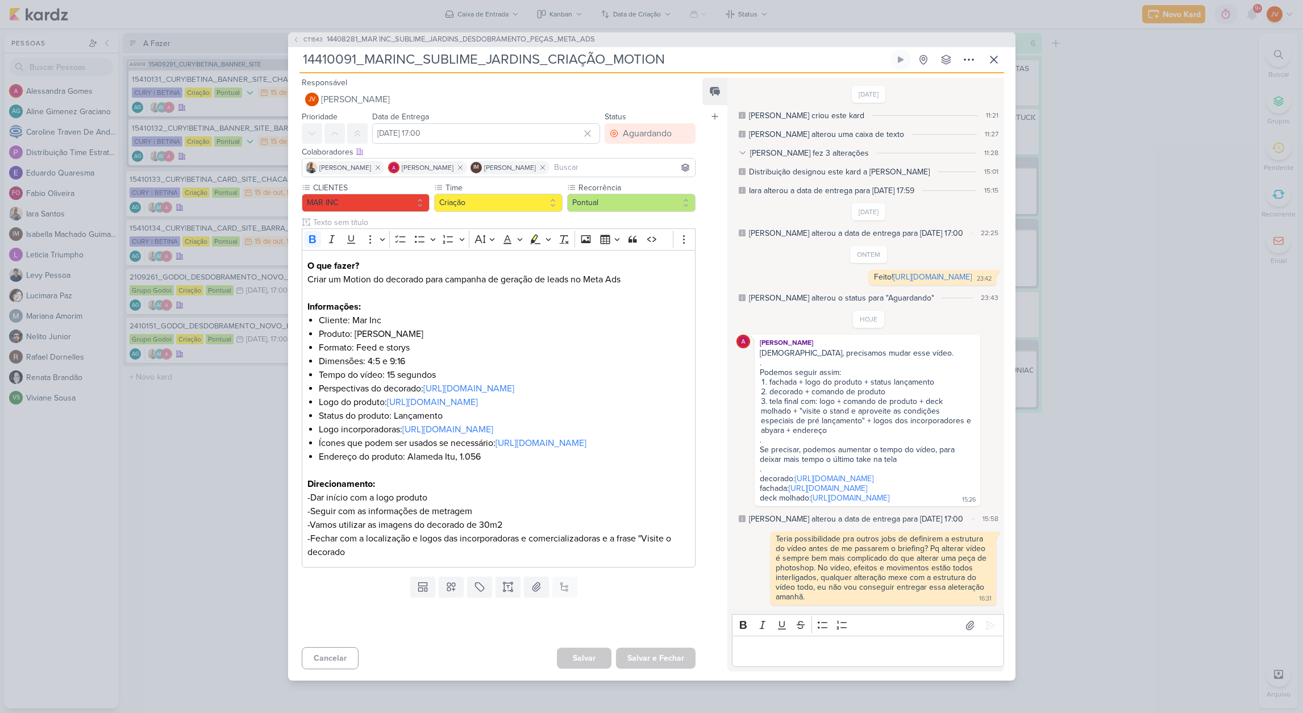
scroll to position [11, 0]
click at [1114, 237] on div "CT1543 14408281_MAR INC_SUBLIME_JARDINS_DESDOBRAMENTO_PEÇAS_META_ADS 14410091_M…" at bounding box center [651, 356] width 1303 height 713
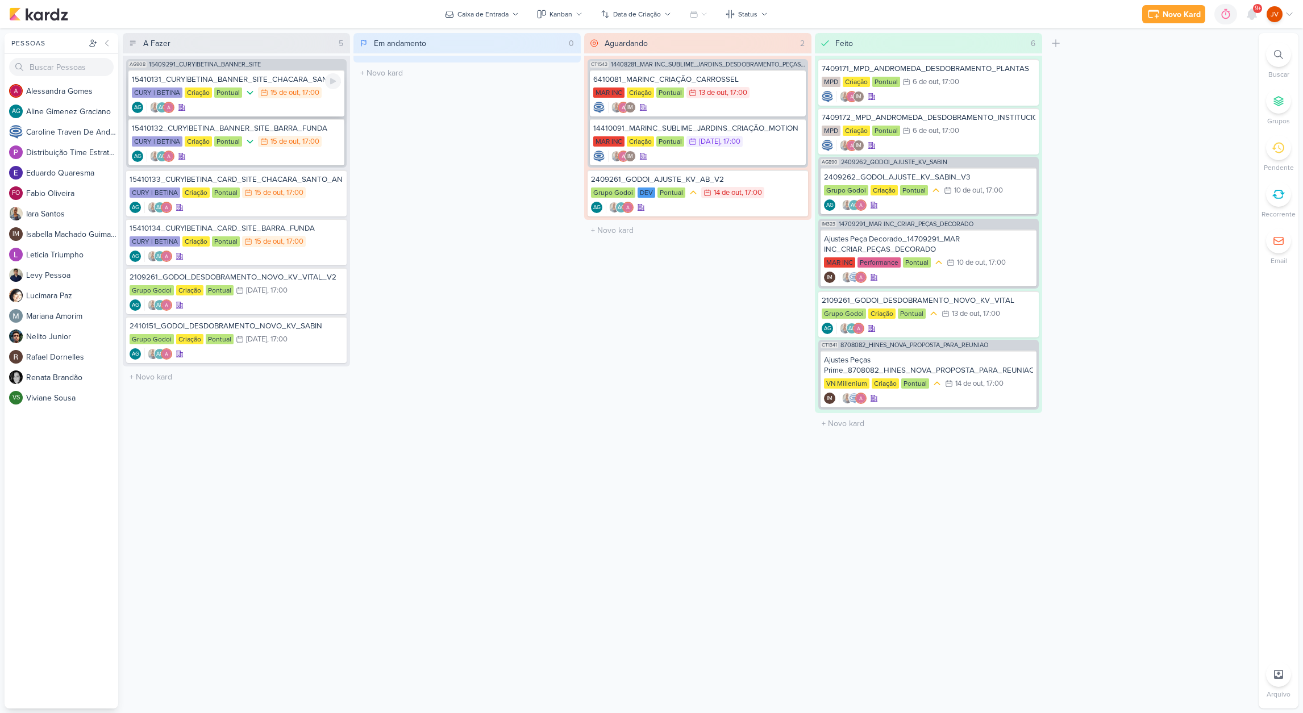
click at [238, 80] on div "15410131_CURY|BETINA_BANNER_SITE_CHACARA_SANTO_ANTONIO" at bounding box center [236, 79] width 209 height 10
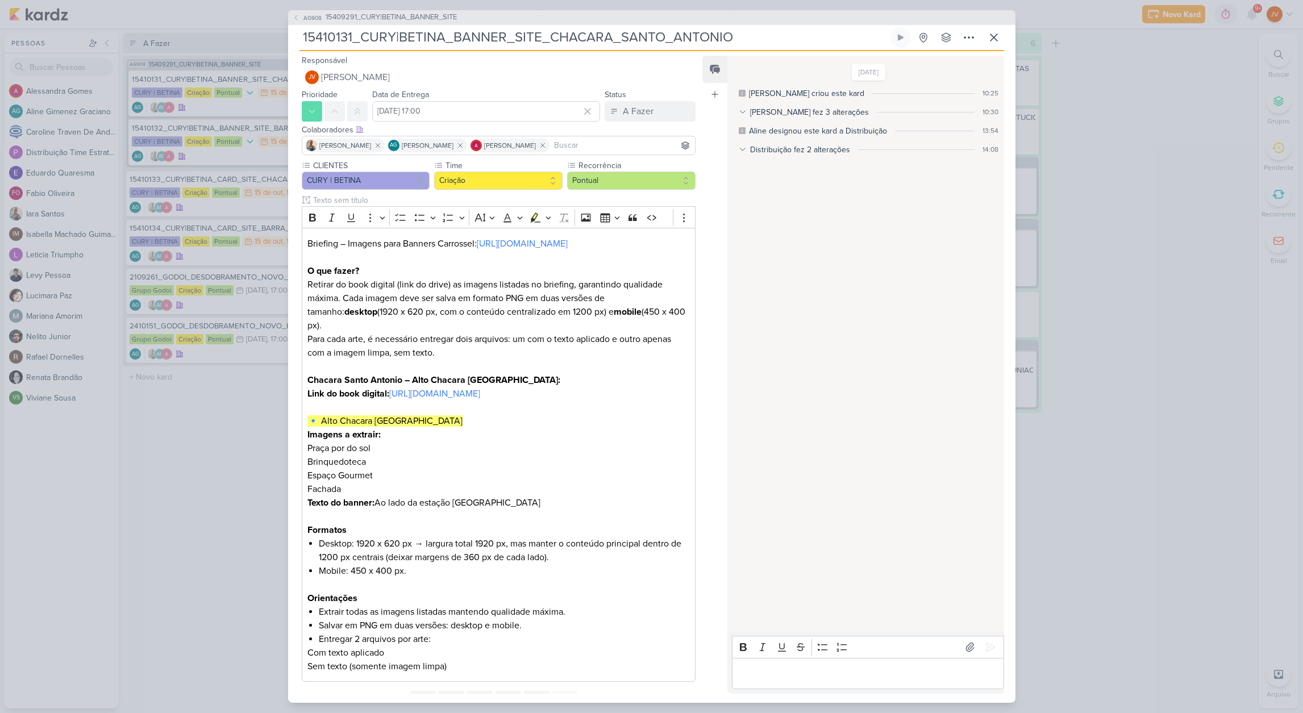
drag, startPoint x: 727, startPoint y: 35, endPoint x: 556, endPoint y: 35, distance: 171.6
click at [548, 37] on input "15410131_CURY|BETINA_BANNER_SITE_CHACARA_SANTO_ANTONIO" at bounding box center [593, 37] width 589 height 20
click at [191, 491] on div "AG908 15409291_CURY|BETINA_BANNER_SITE 15410131_CURY|BETINA_BANNER_SITE_CHACARA…" at bounding box center [651, 356] width 1303 height 713
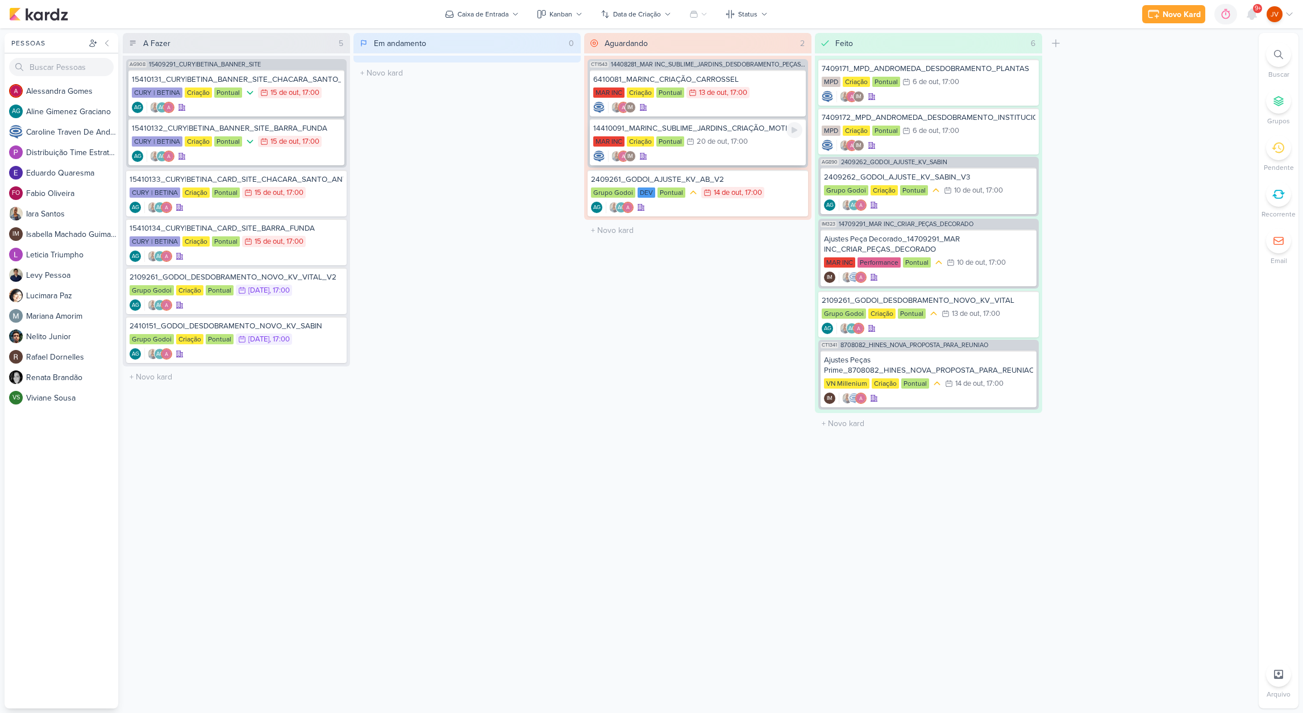
click at [747, 130] on div "14410091_MARINC_SUBLIME_JARDINS_CRIAÇÃO_MOTION" at bounding box center [697, 128] width 209 height 10
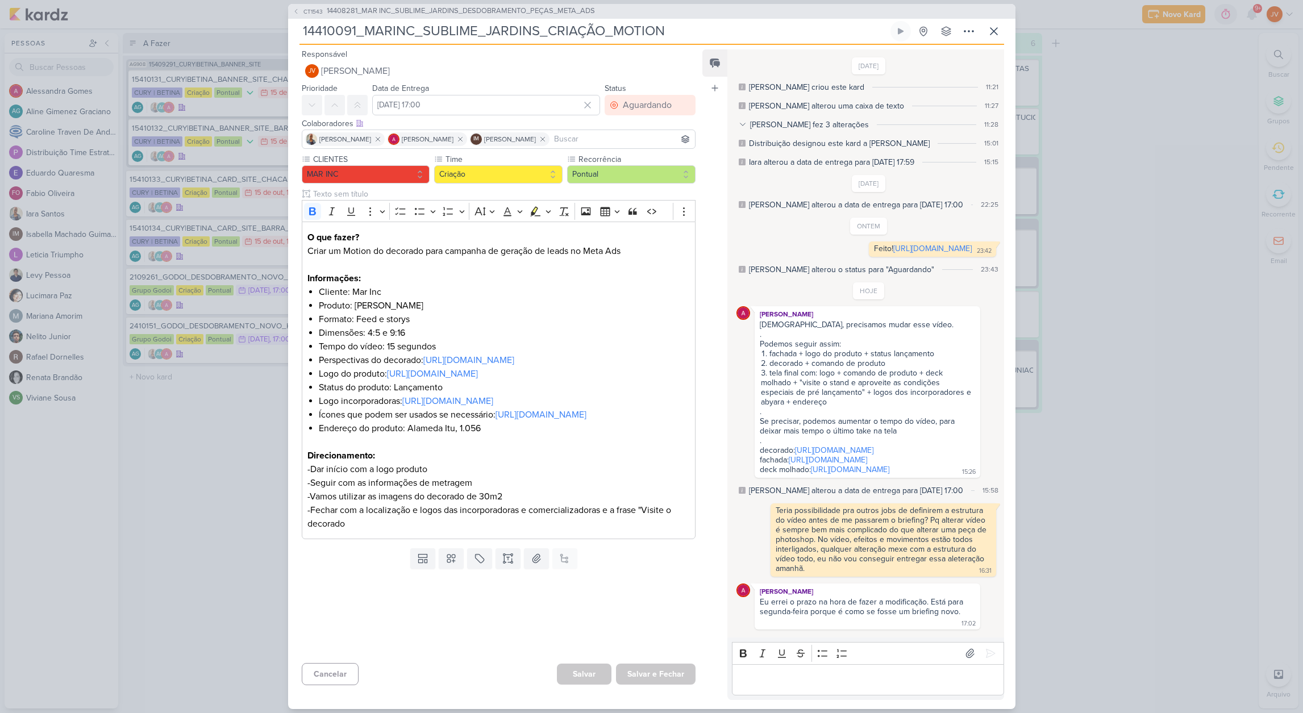
scroll to position [82, 0]
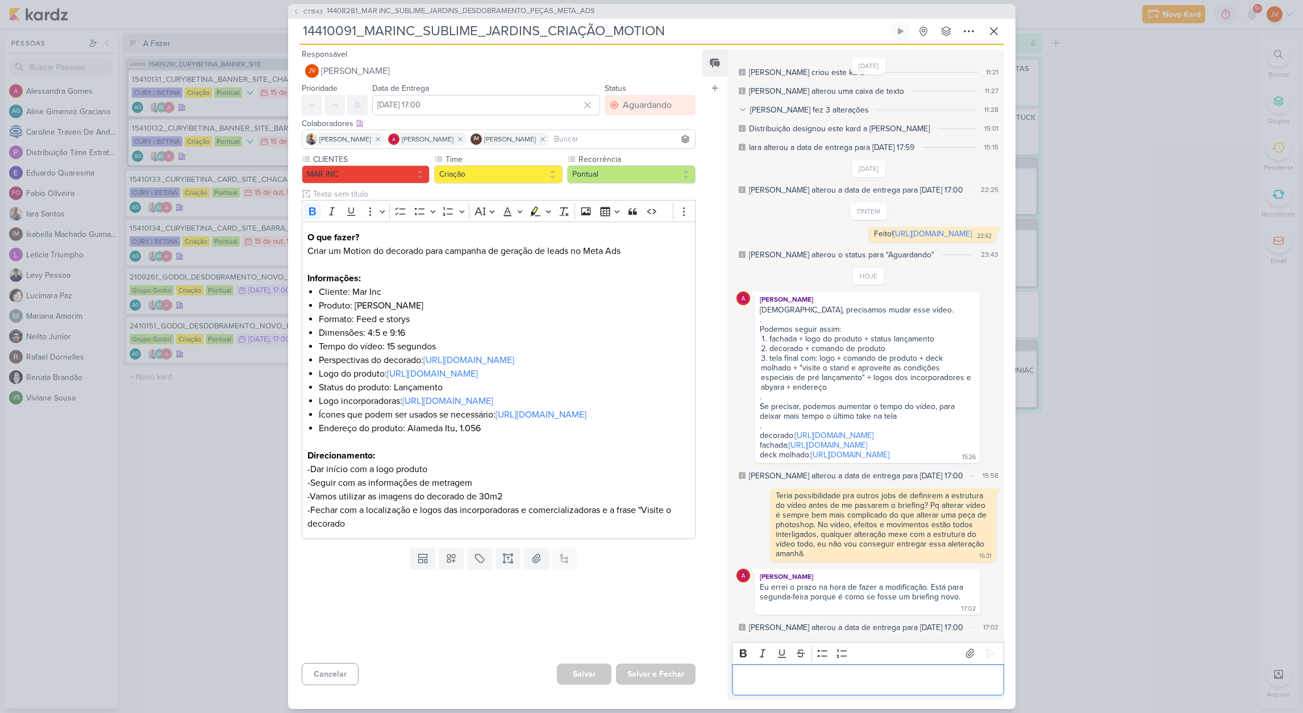
click at [778, 678] on p "Editor editing area: main" at bounding box center [868, 680] width 260 height 14
click at [836, 681] on p "Tudo bem, obrigado!" at bounding box center [868, 680] width 260 height 14
click at [986, 652] on icon at bounding box center [990, 653] width 11 height 11
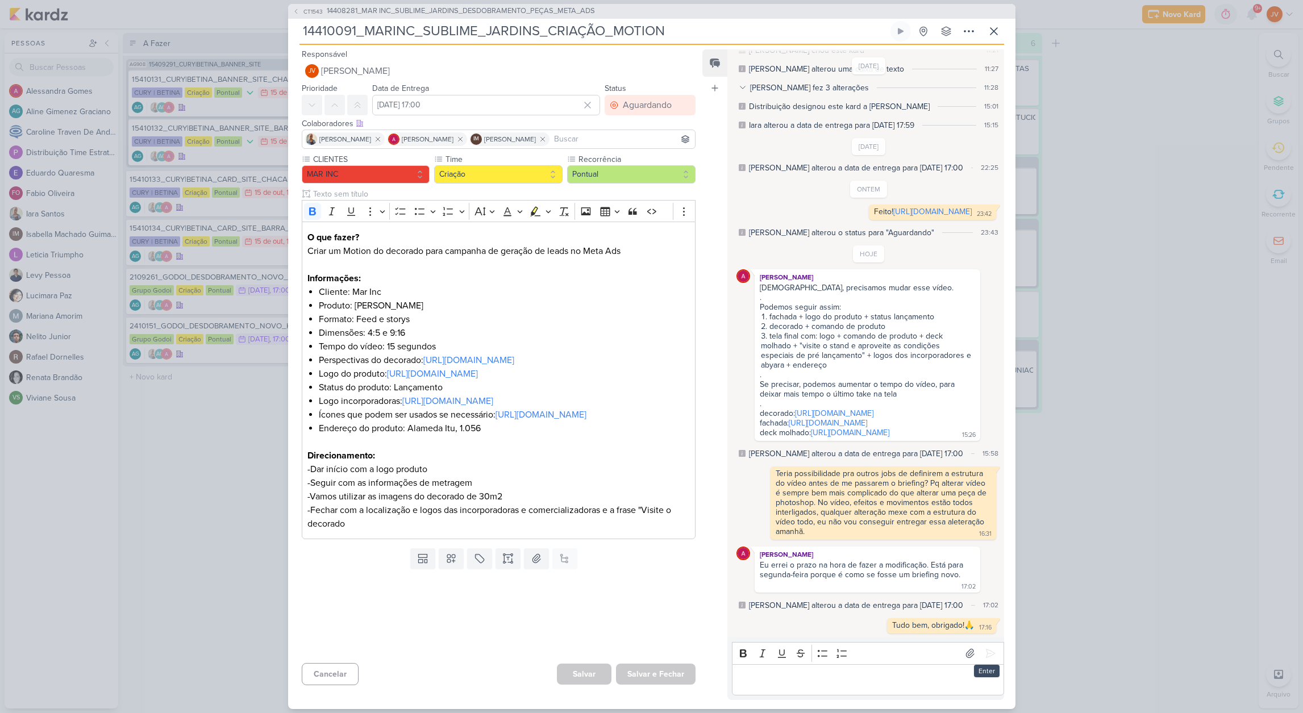
scroll to position [108, 0]
